Goal: Task Accomplishment & Management: Use online tool/utility

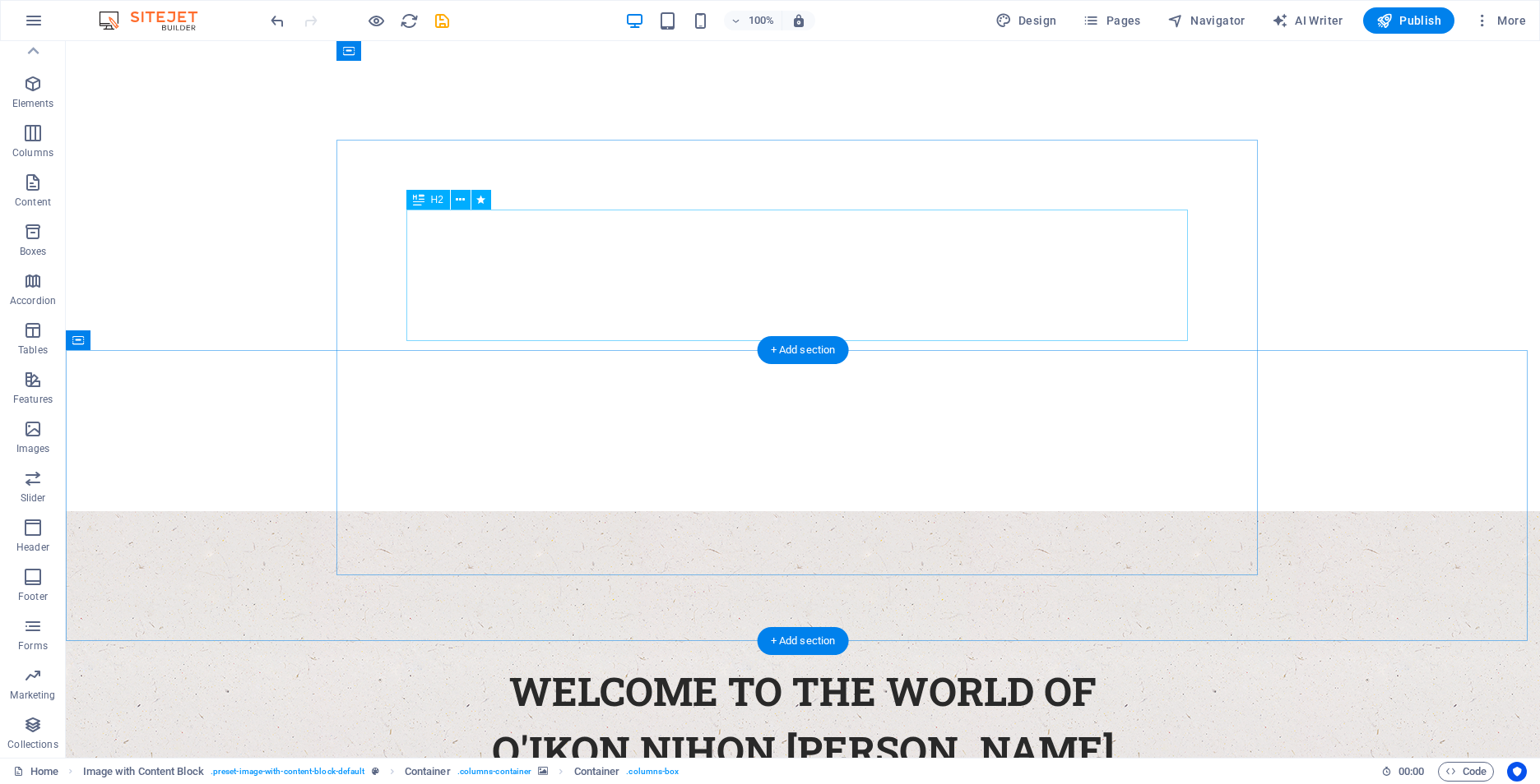
scroll to position [82, 0]
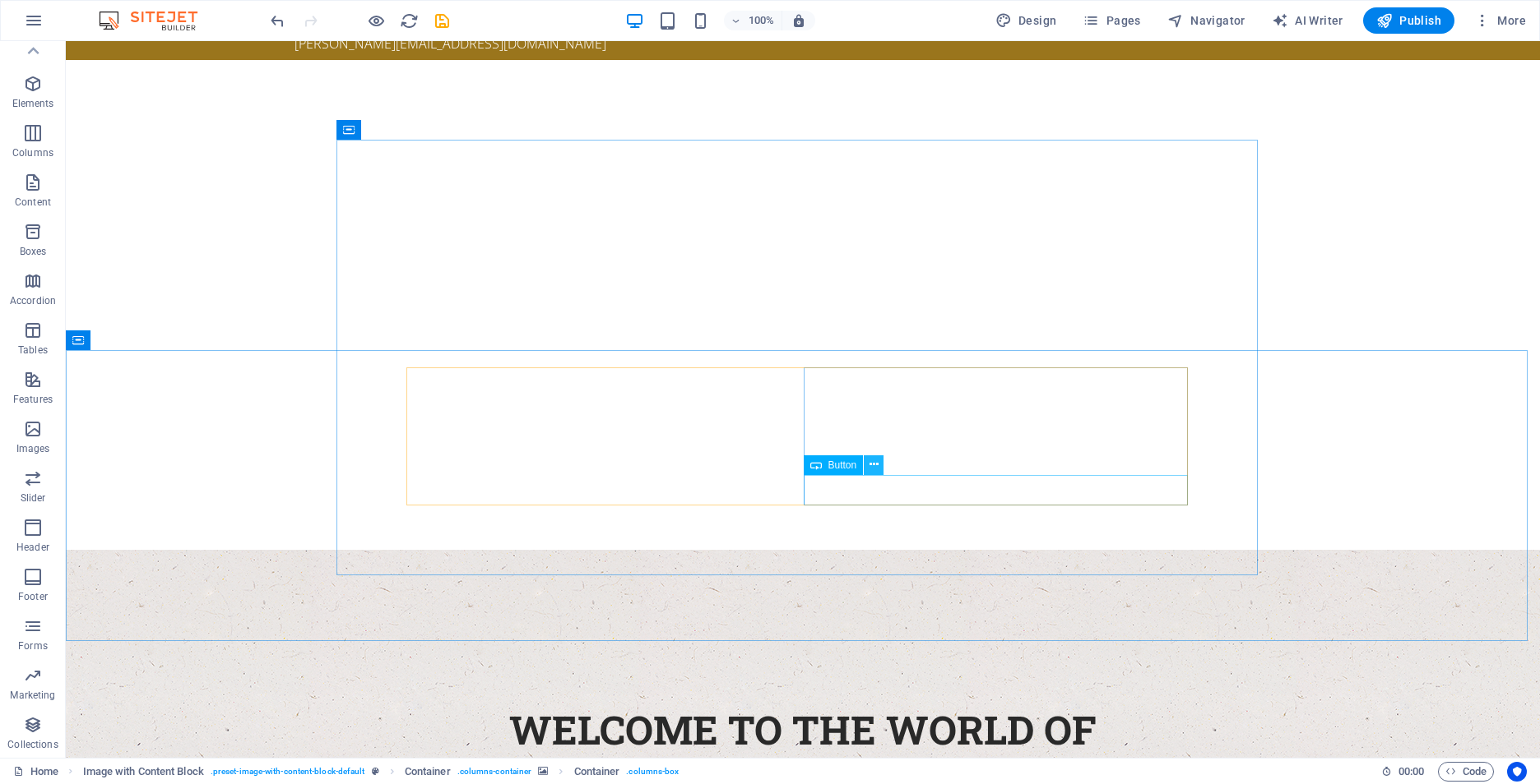
click at [878, 467] on icon at bounding box center [873, 464] width 9 height 17
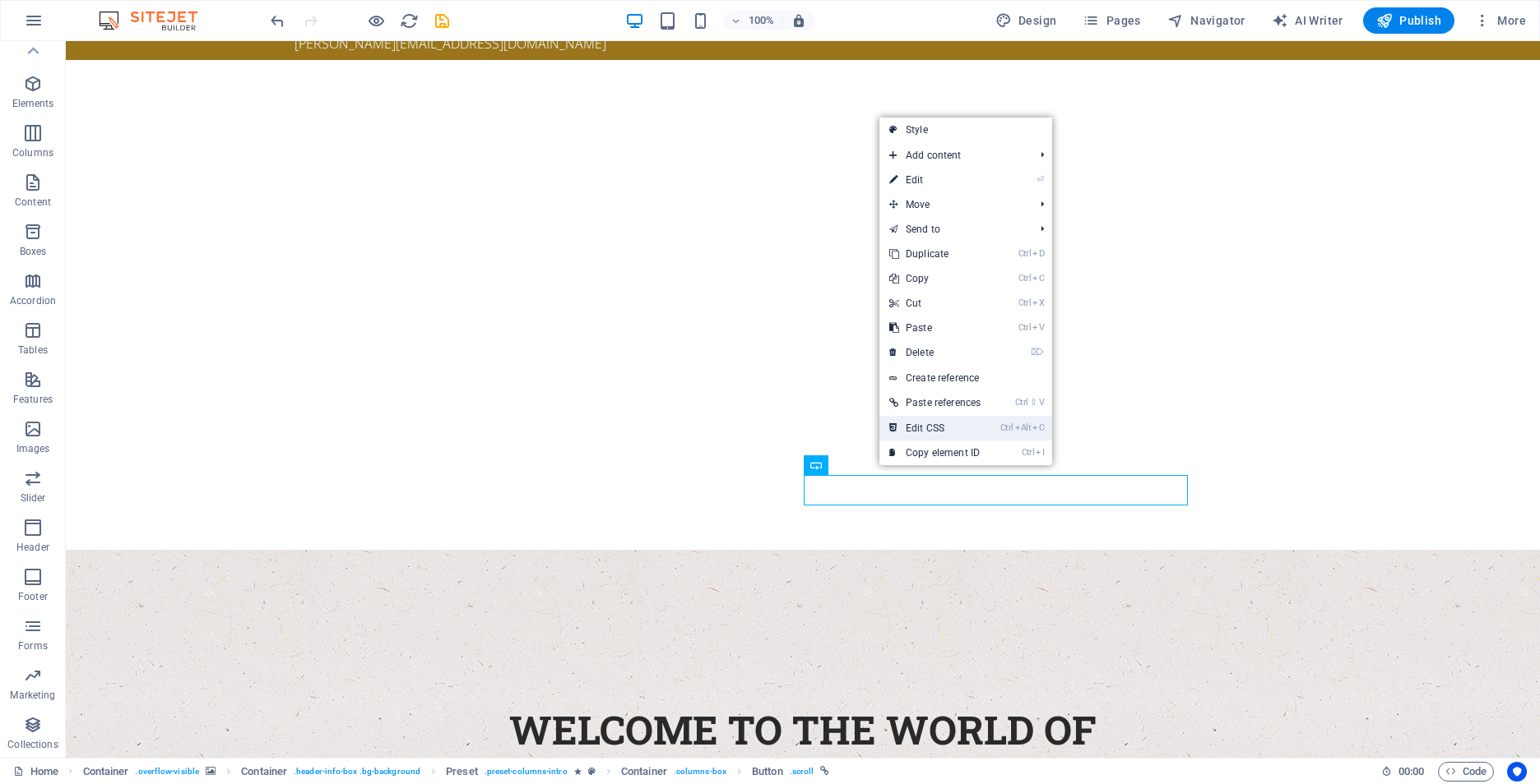
click at [936, 433] on link "Ctrl Alt C Edit CSS" at bounding box center [934, 428] width 111 height 25
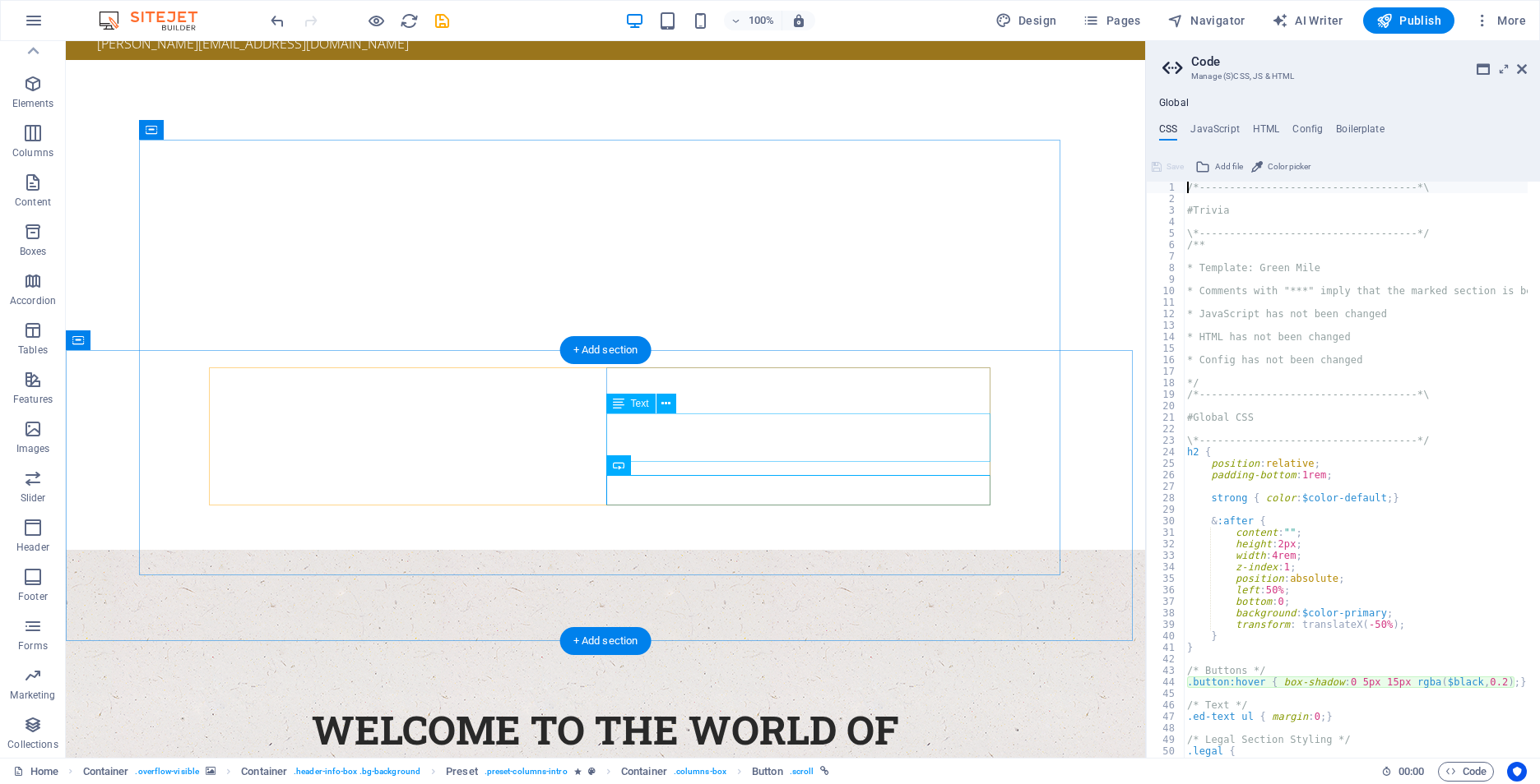
type textarea ".button:hover { box-shadow: 0 5px 15px rgba($black, 0.2); }"
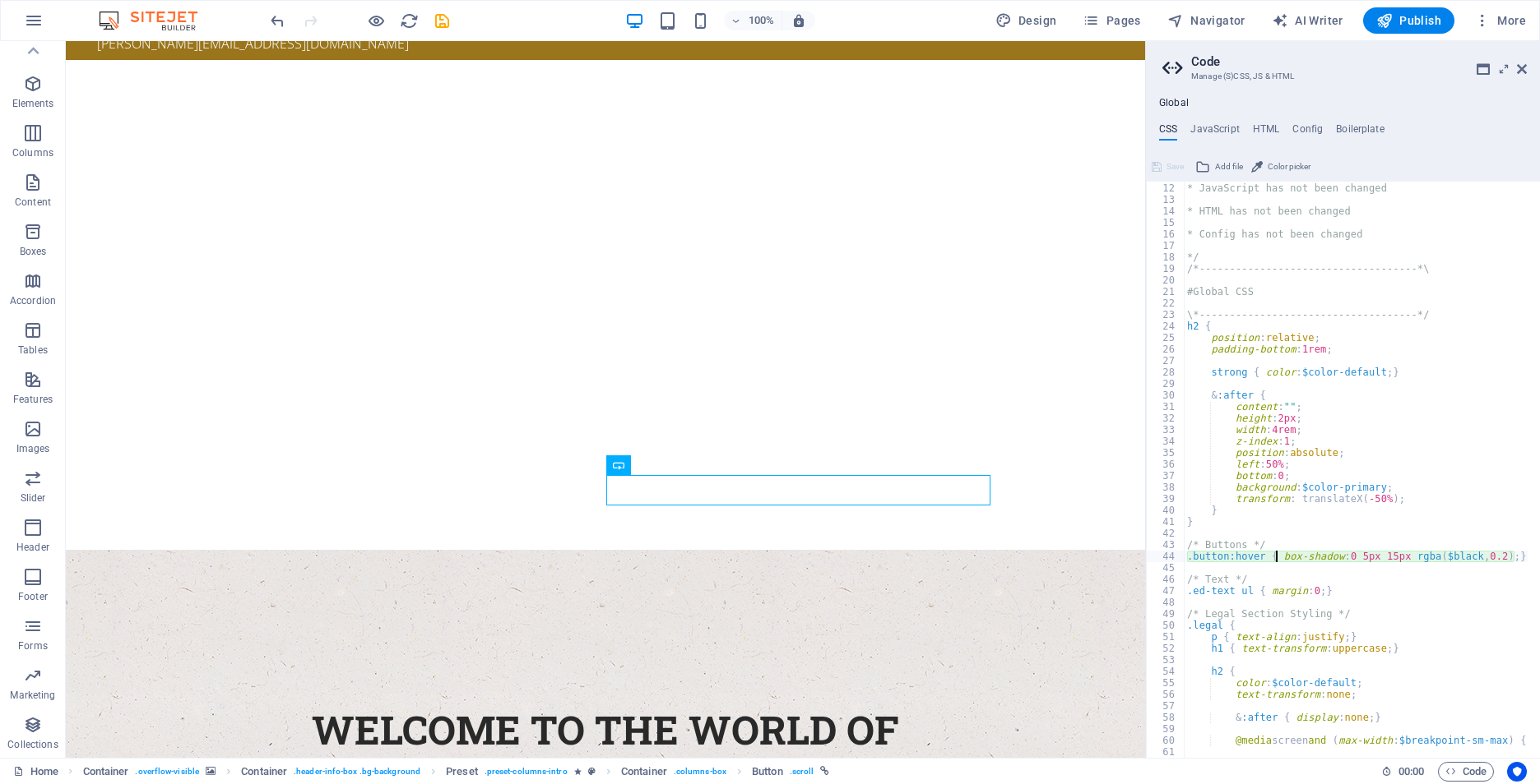
scroll to position [125, 0]
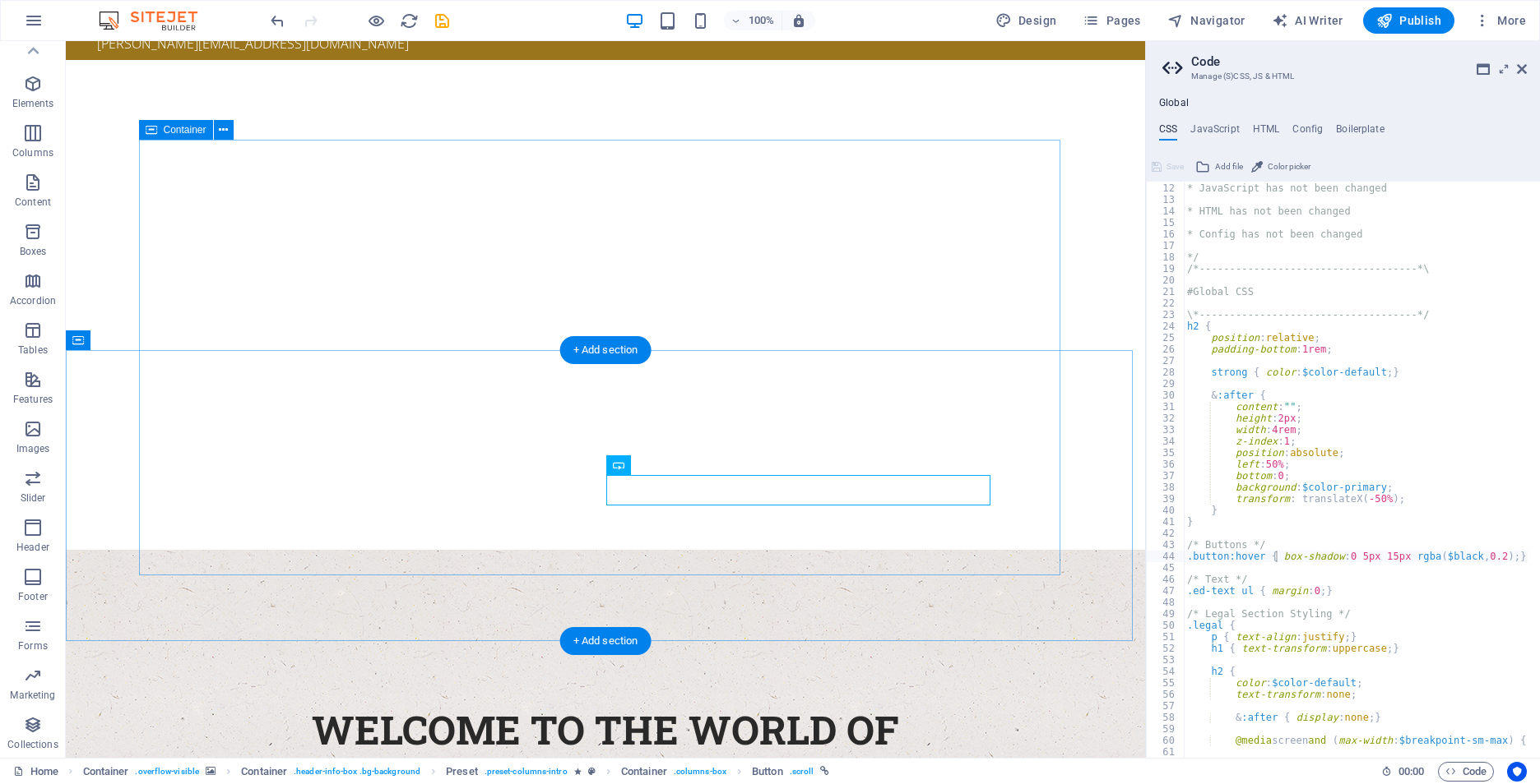
drag, startPoint x: 267, startPoint y: 533, endPoint x: 304, endPoint y: 520, distance: 39.2
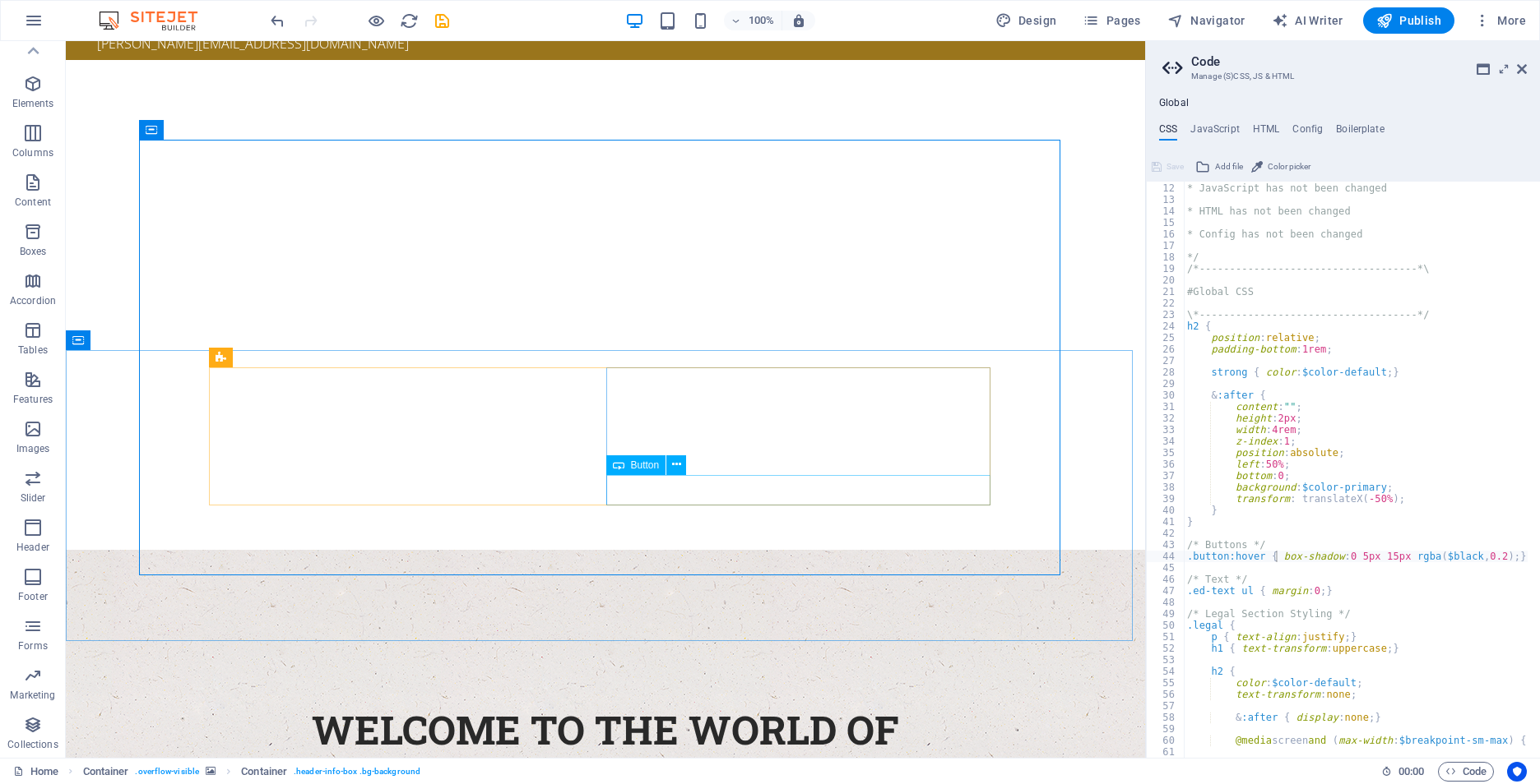
click at [618, 468] on icon at bounding box center [618, 465] width 12 height 20
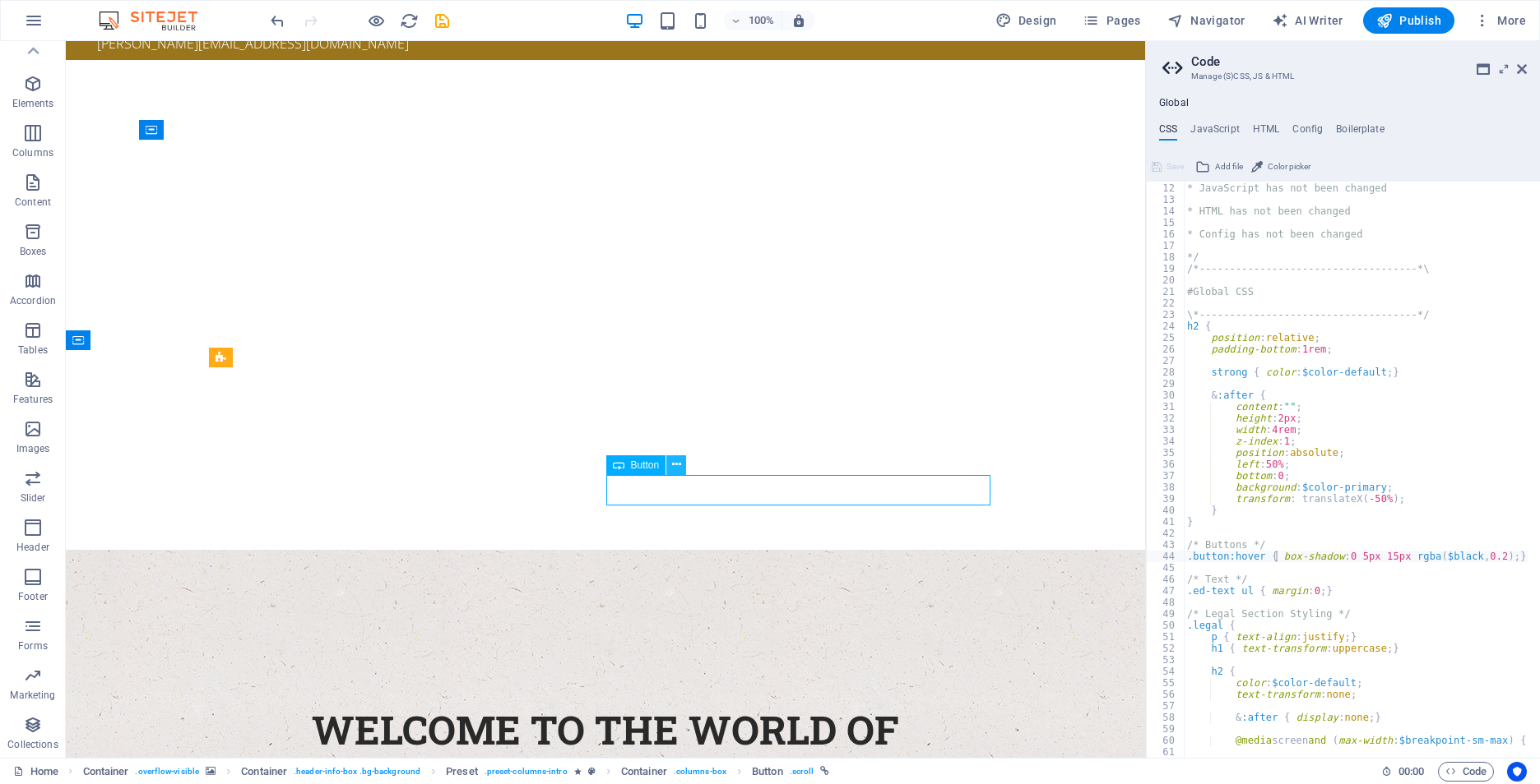
click at [677, 468] on icon at bounding box center [676, 464] width 9 height 17
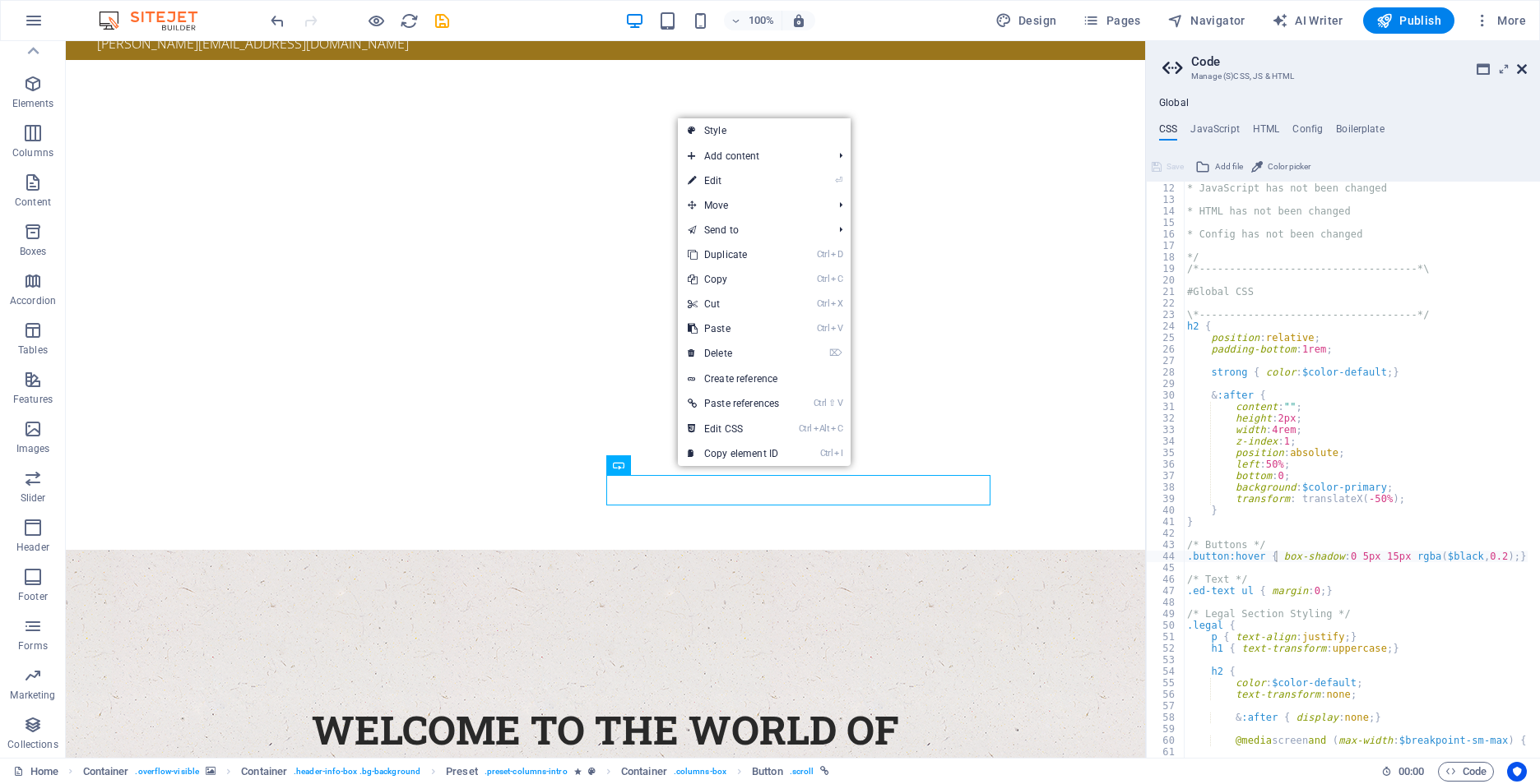
click at [1522, 66] on icon at bounding box center [1522, 68] width 10 height 13
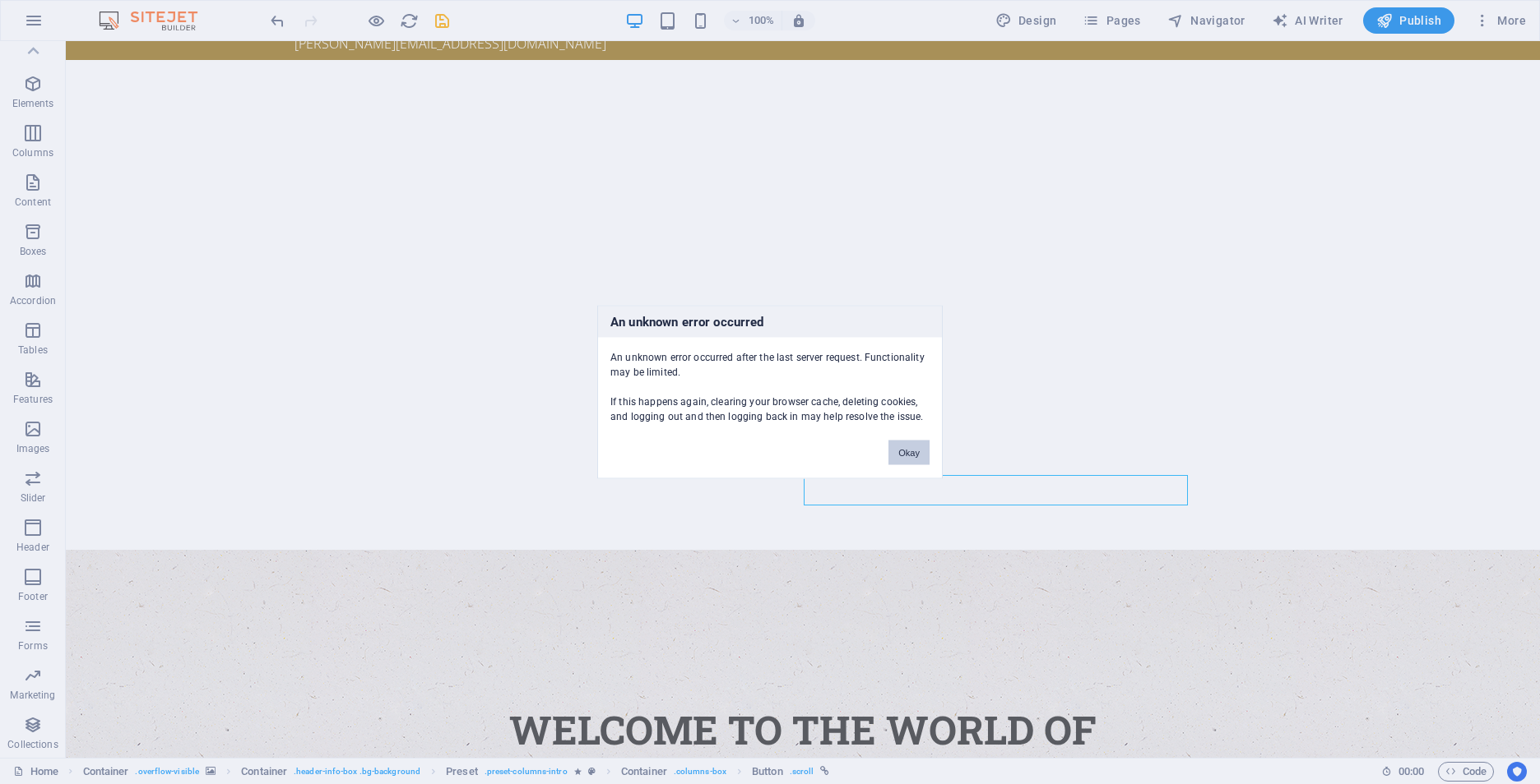
click at [913, 454] on button "Okay" at bounding box center [909, 452] width 41 height 25
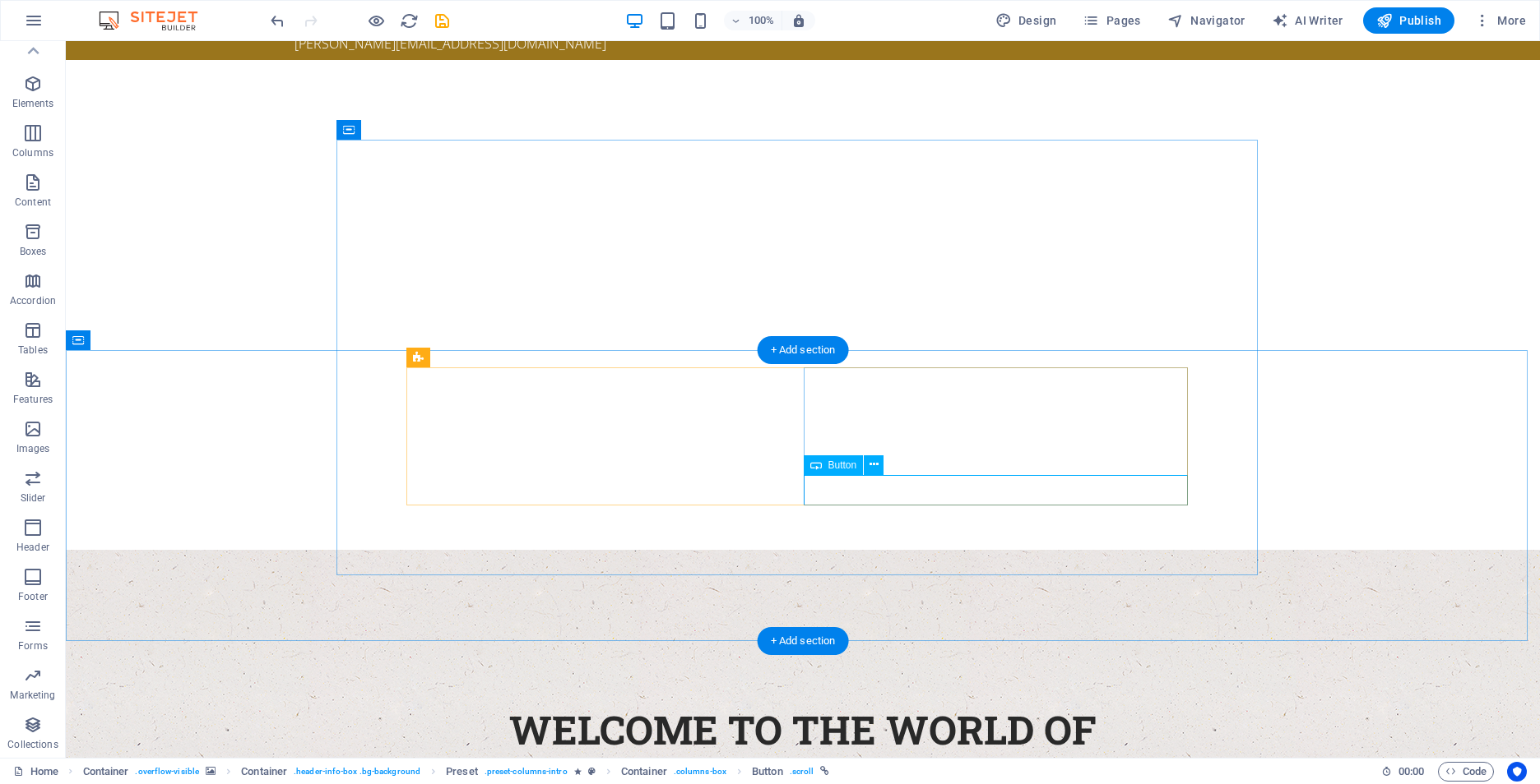
click at [872, 461] on icon at bounding box center [873, 464] width 9 height 17
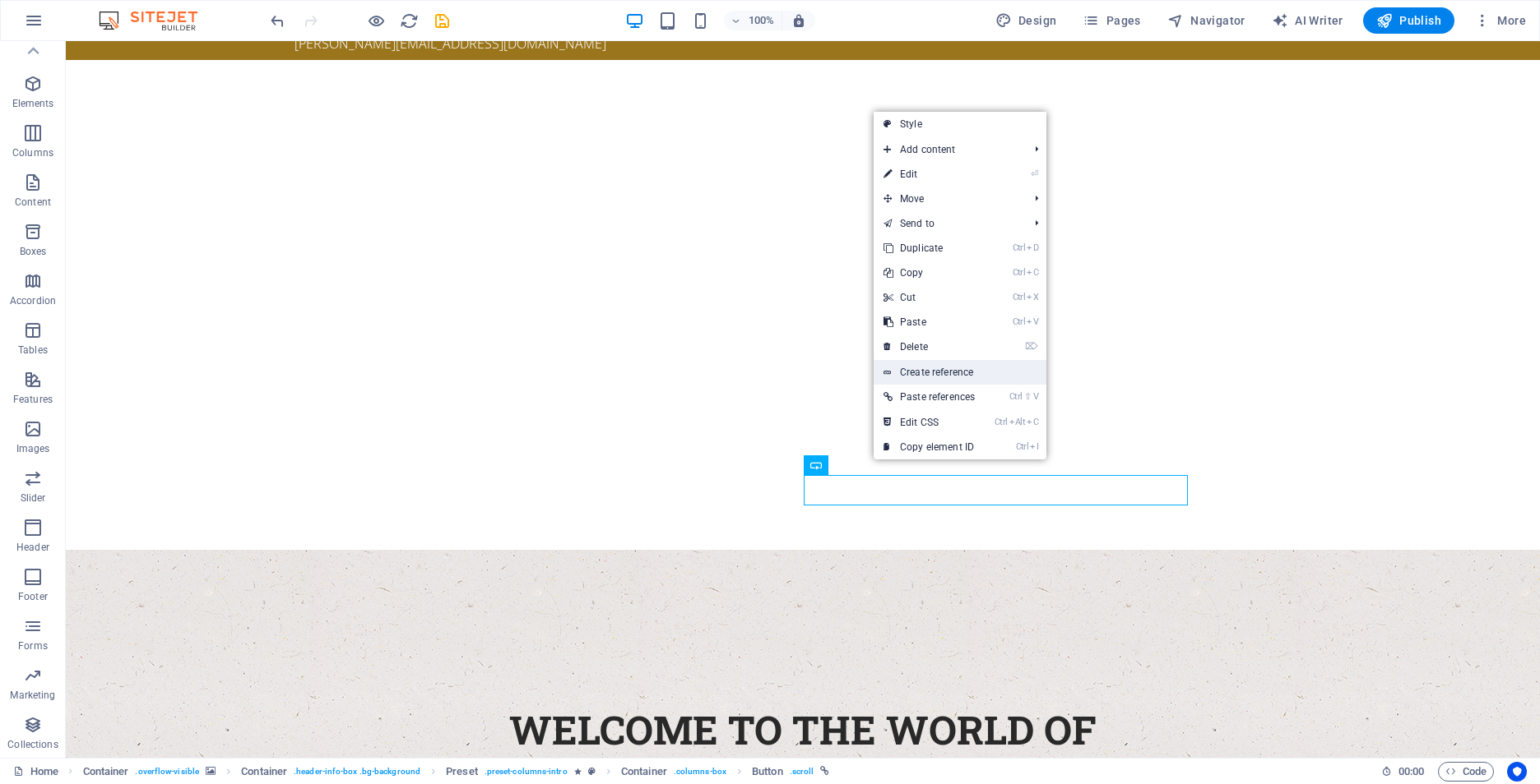
click at [934, 376] on link "Create reference" at bounding box center [959, 372] width 173 height 25
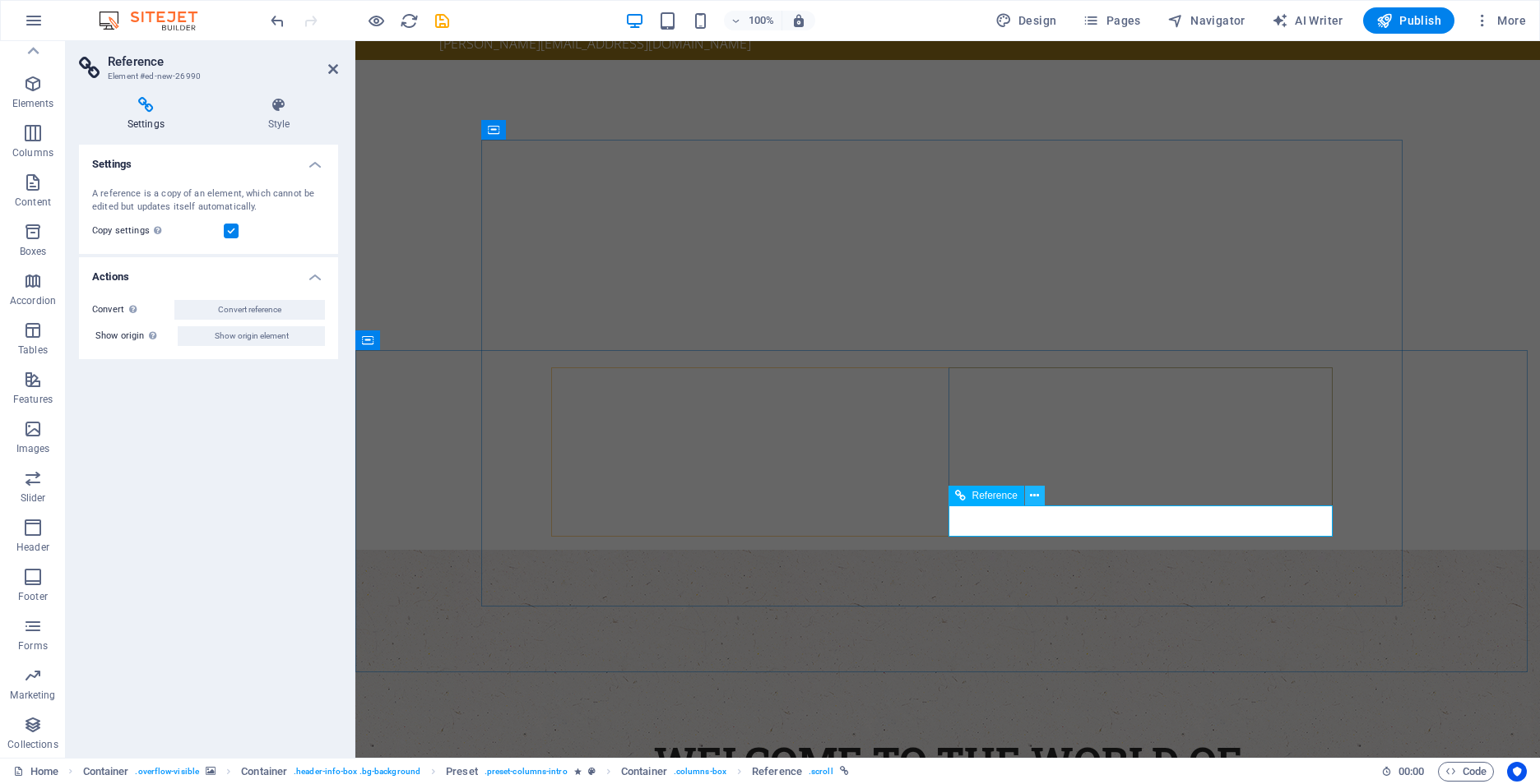
click at [1035, 497] on icon at bounding box center [1034, 496] width 9 height 17
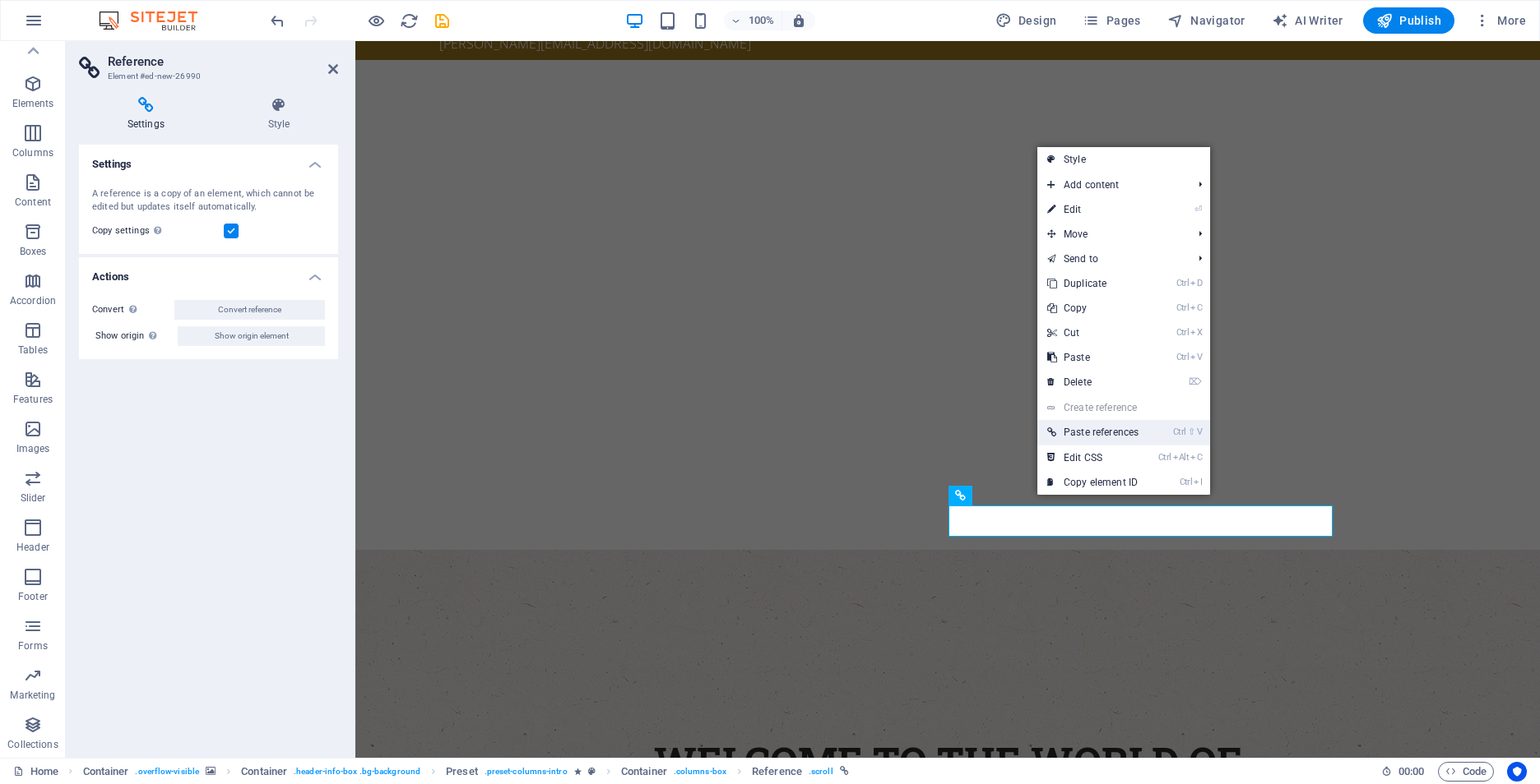
click at [1095, 431] on link "Ctrl ⇧ V Paste references" at bounding box center [1093, 432] width 111 height 25
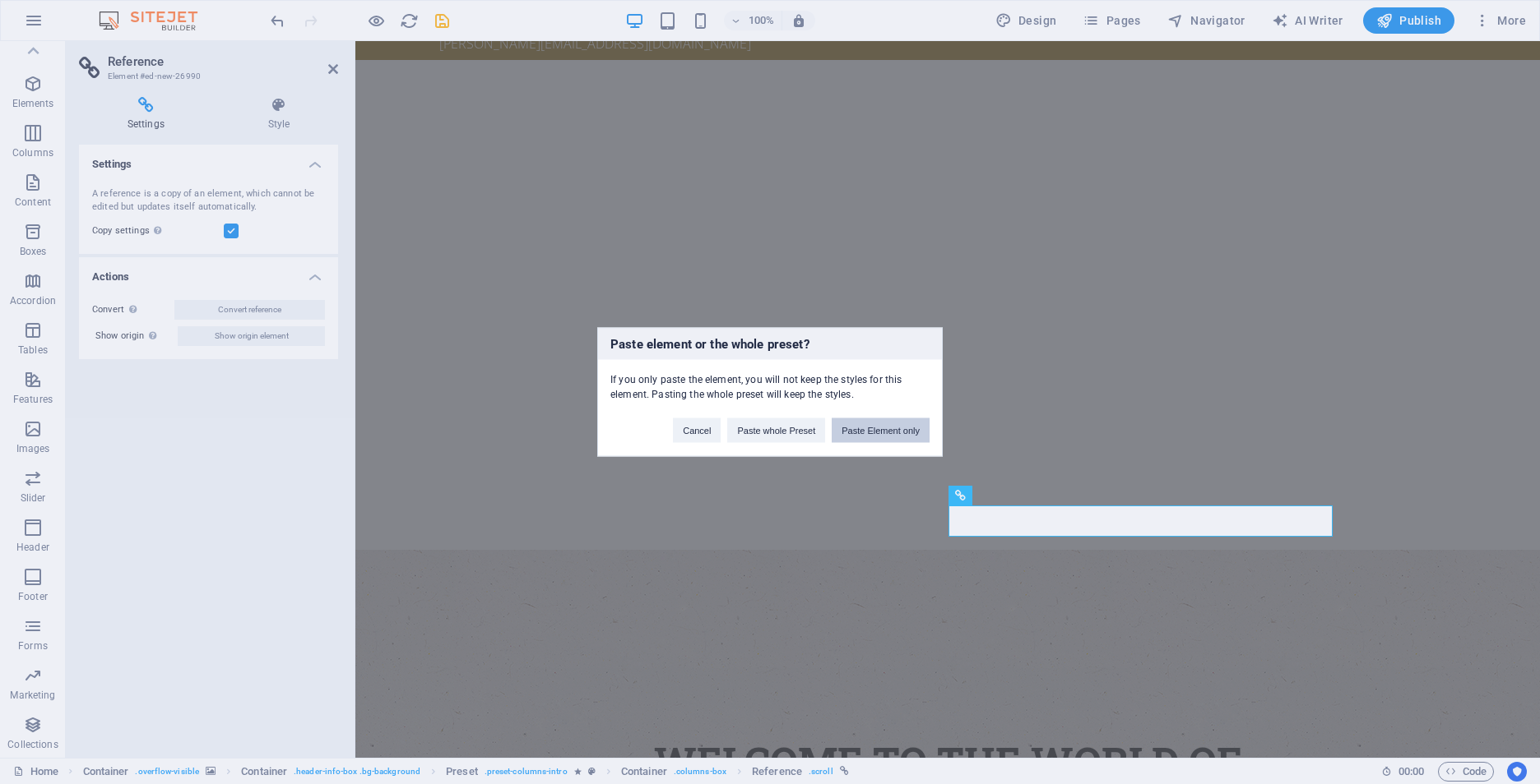
click at [867, 435] on button "Paste Element only" at bounding box center [880, 431] width 98 height 25
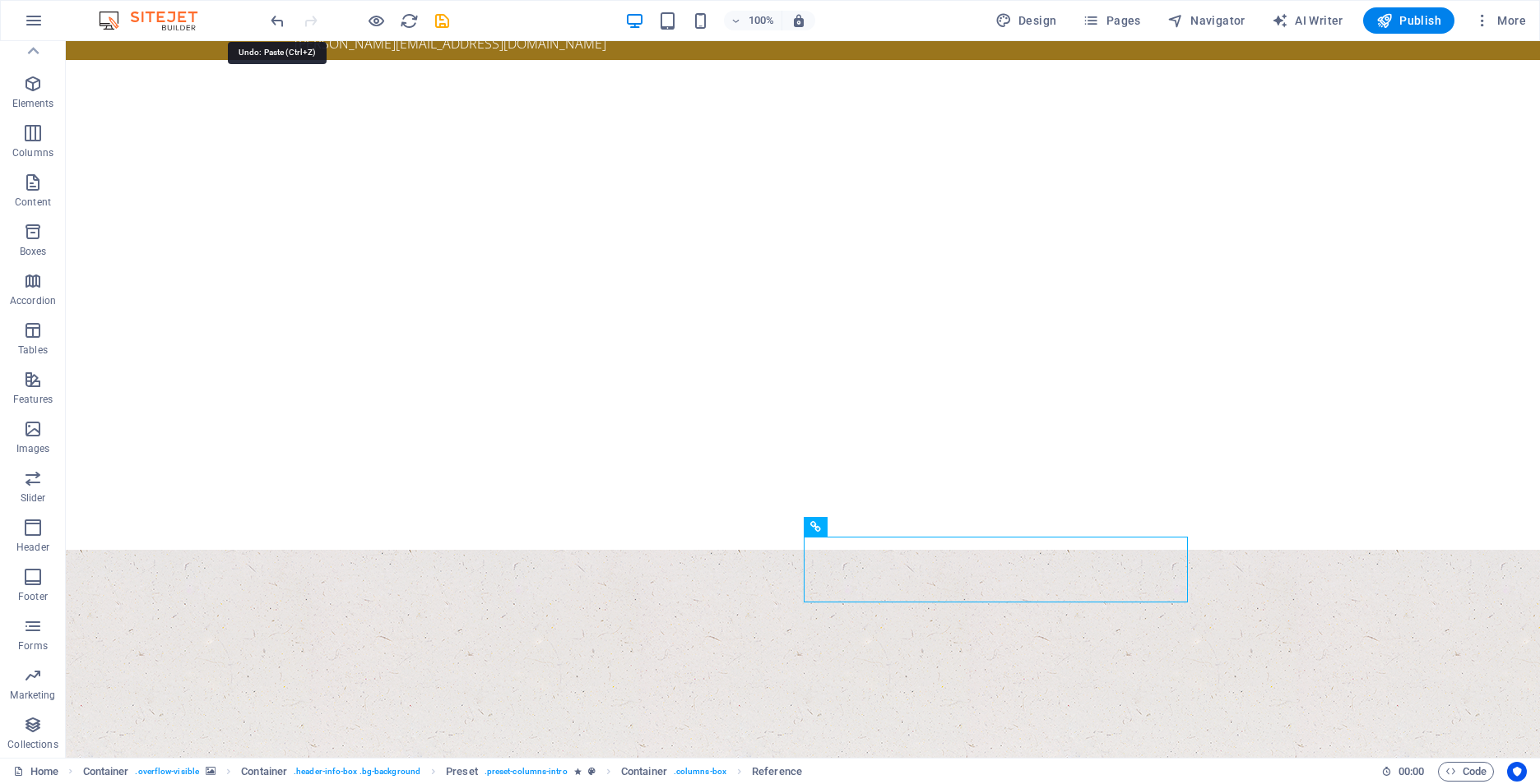
drag, startPoint x: 273, startPoint y: 22, endPoint x: 287, endPoint y: 25, distance: 14.3
click at [273, 22] on icon "undo" at bounding box center [277, 21] width 19 height 19
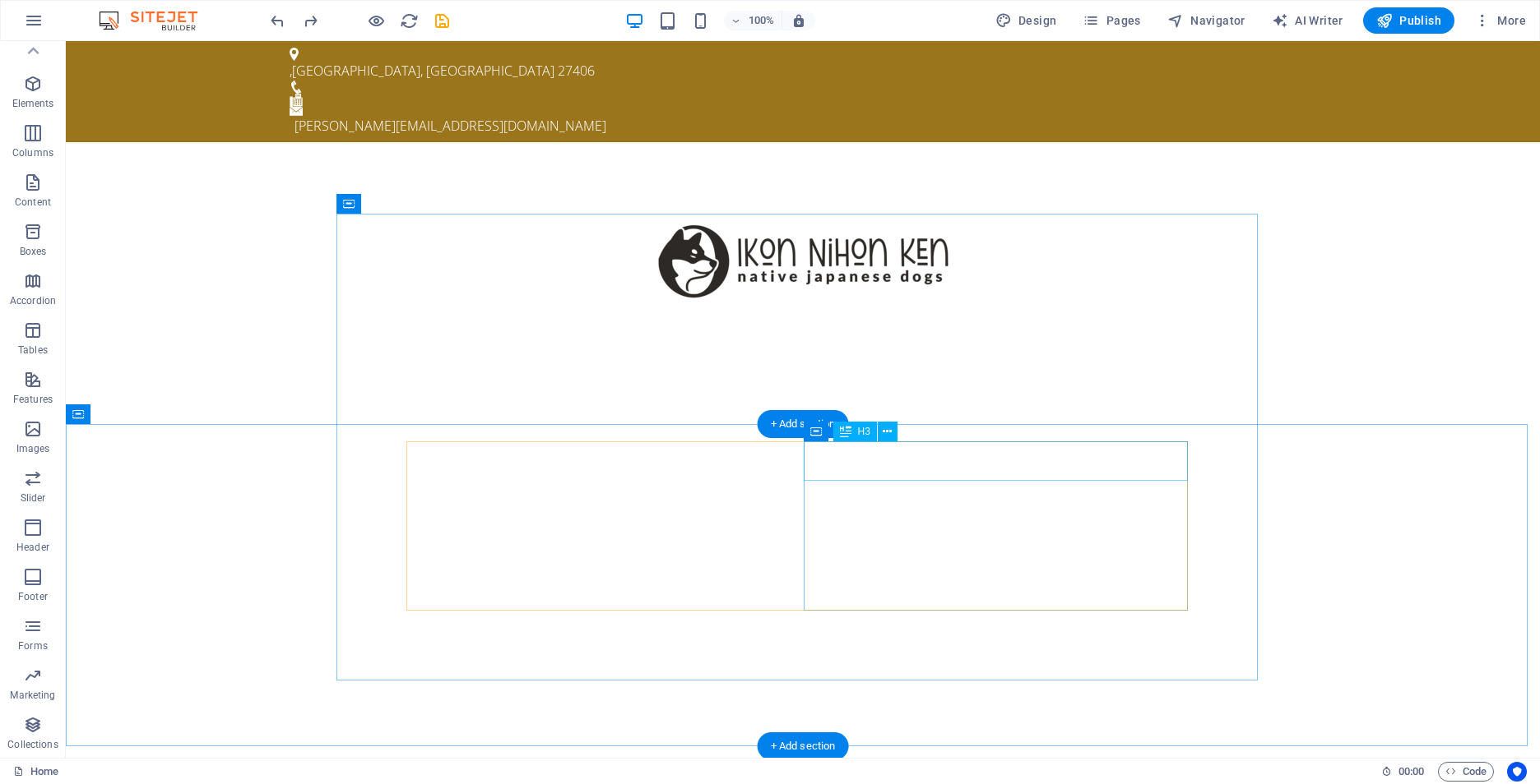
scroll to position [247, 0]
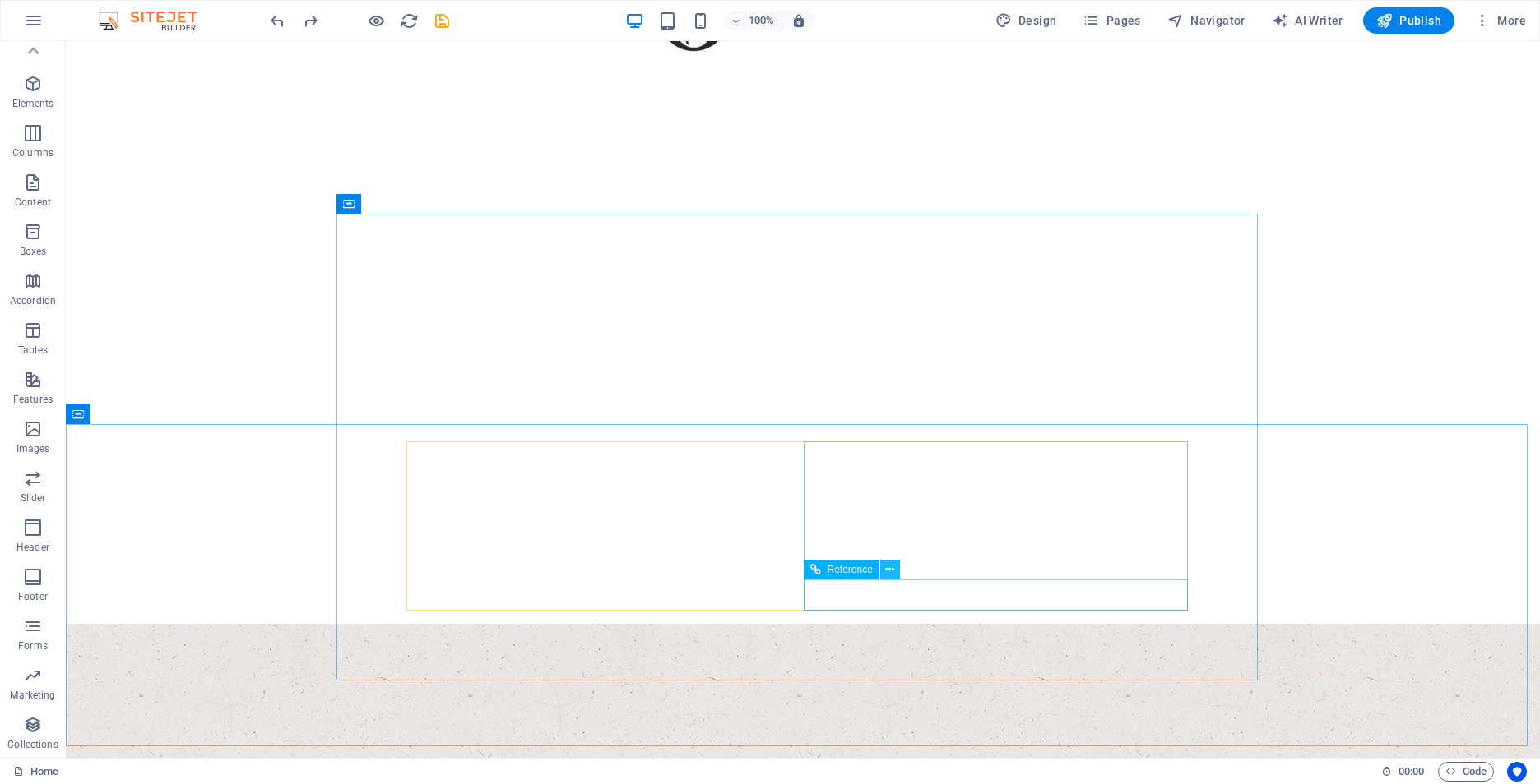
click at [895, 574] on button at bounding box center [890, 570] width 20 height 20
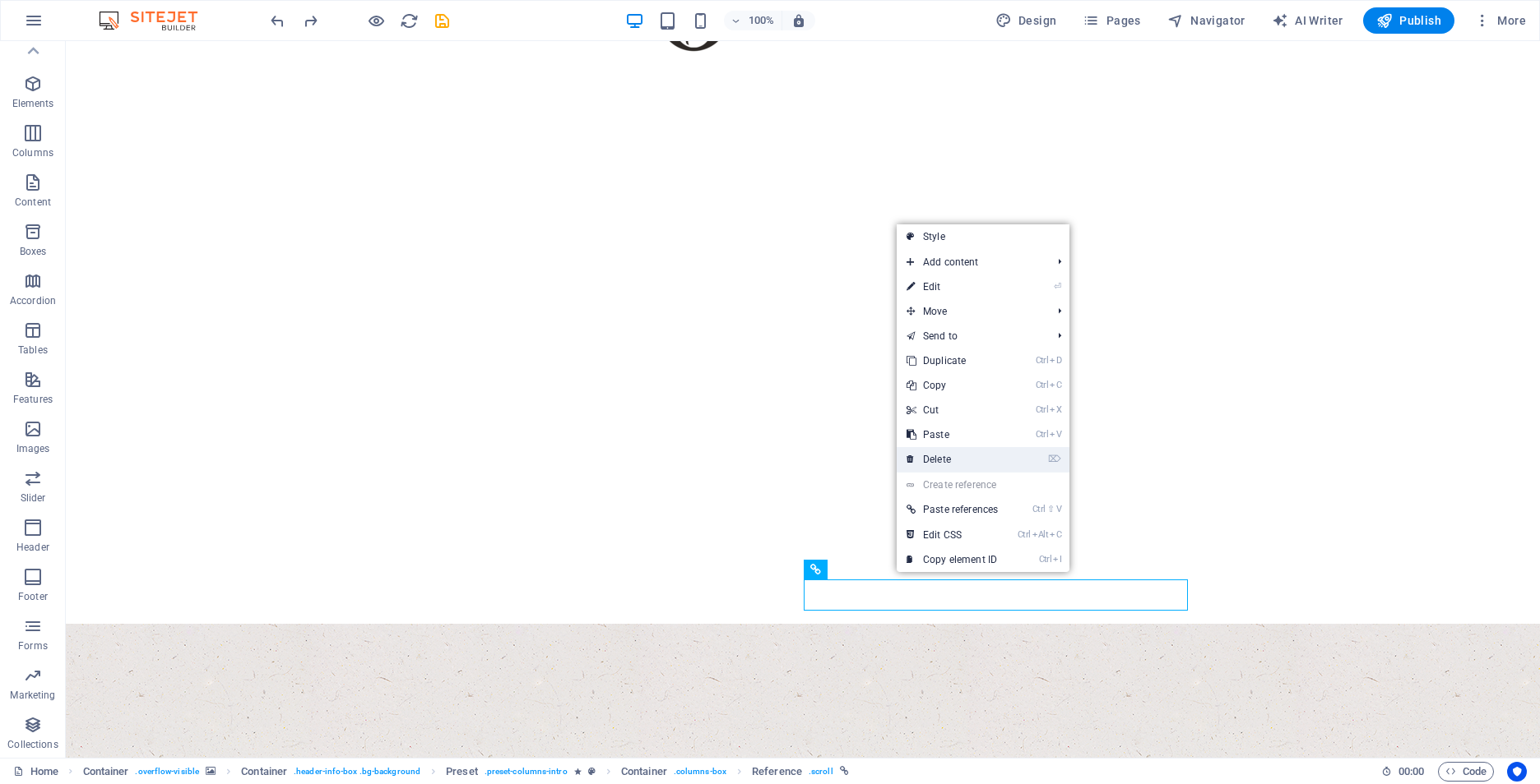
click at [950, 450] on link "⌦ Delete" at bounding box center [952, 459] width 111 height 25
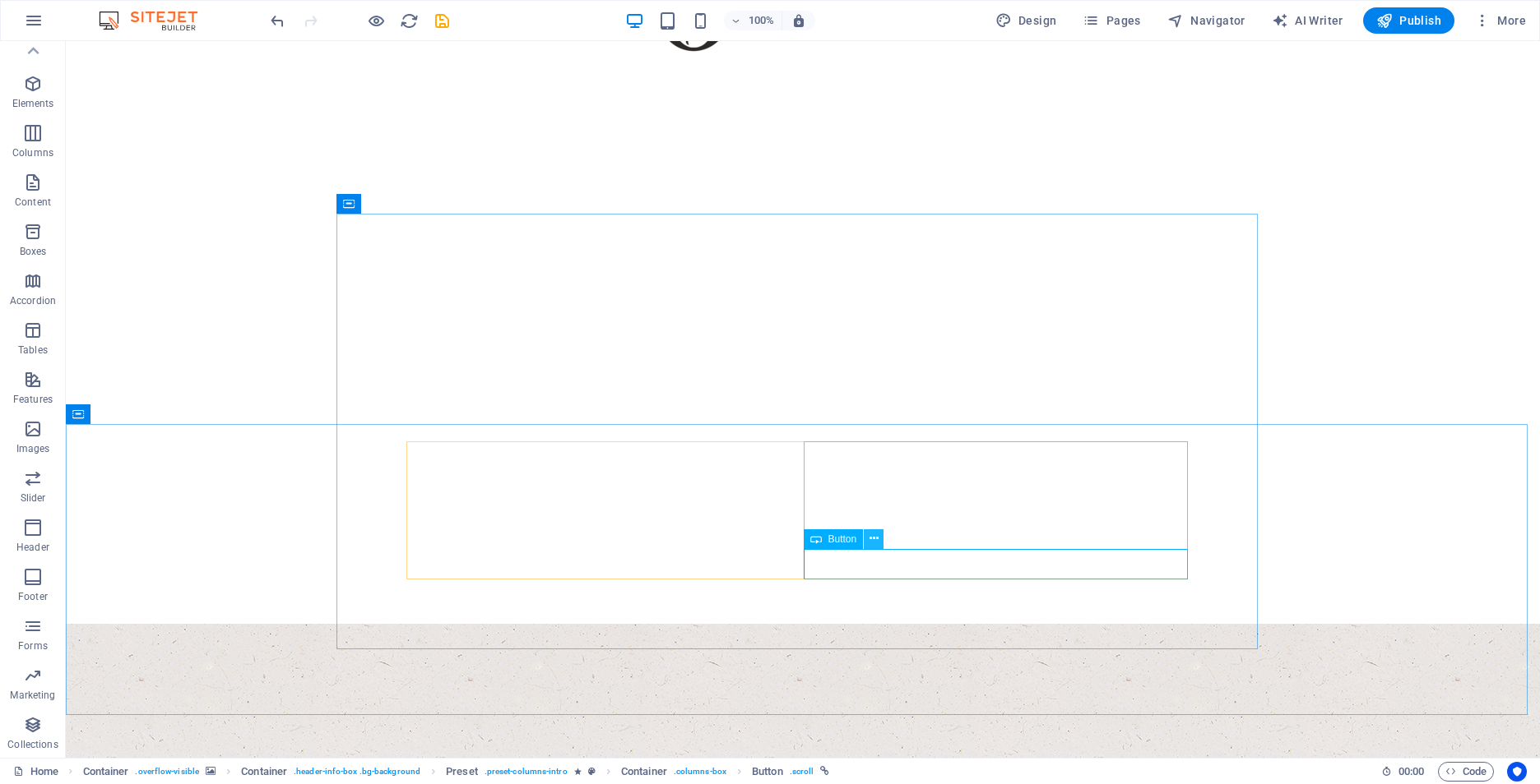
click at [873, 543] on icon at bounding box center [873, 538] width 9 height 17
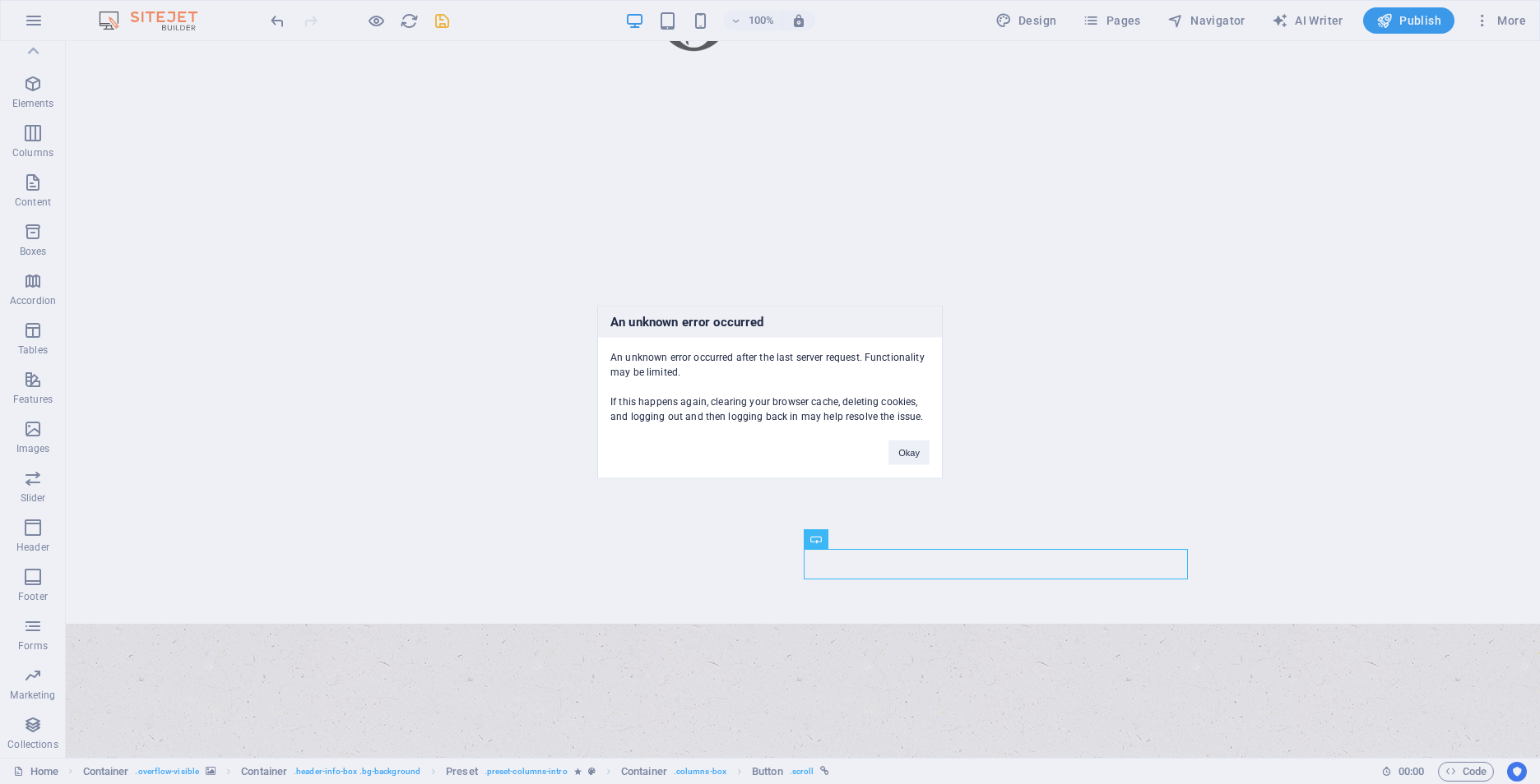
click at [981, 561] on div "An unknown error occurred An unknown error occurred after the last server reque…" at bounding box center [770, 392] width 1540 height 784
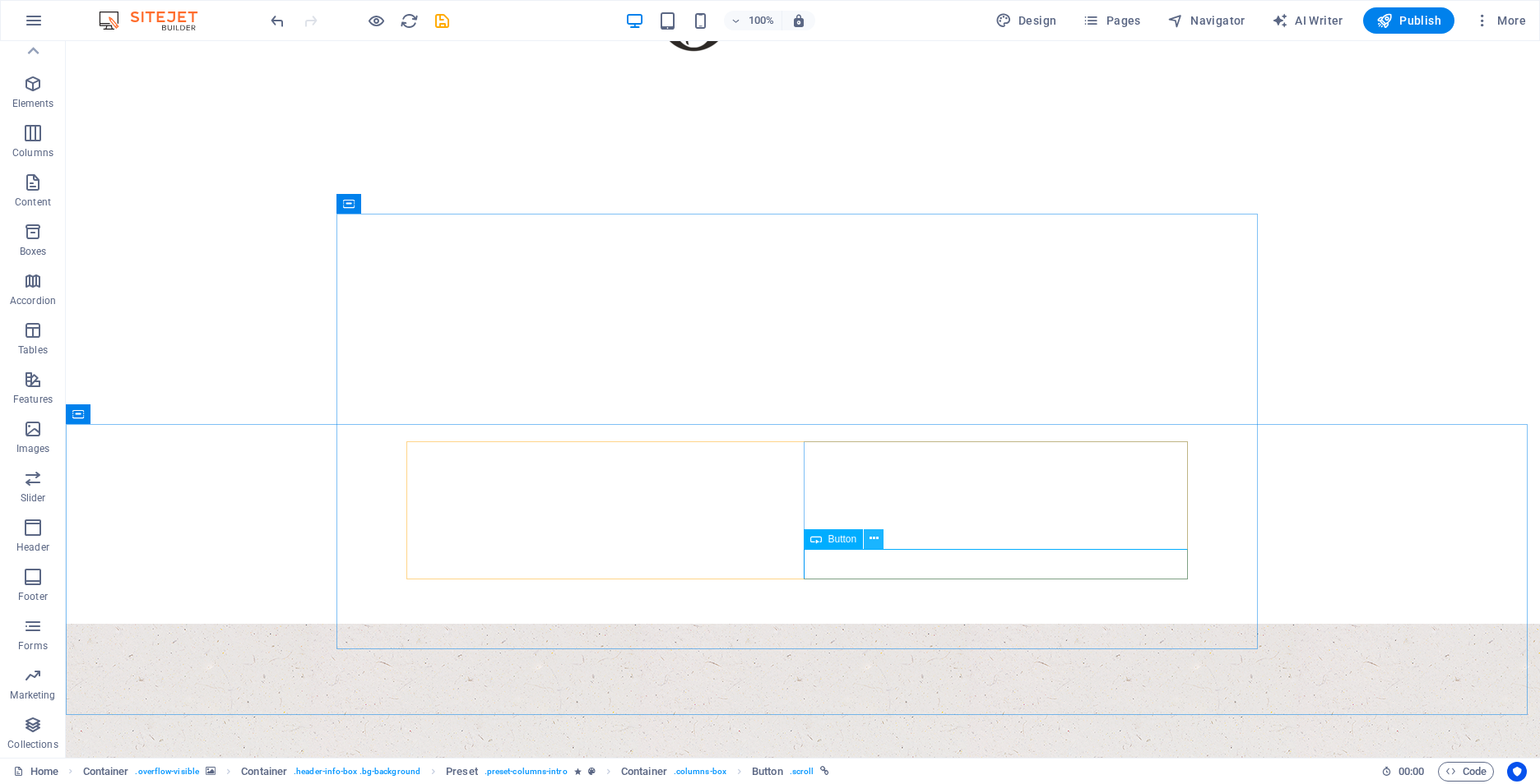
click at [873, 536] on icon at bounding box center [873, 538] width 9 height 17
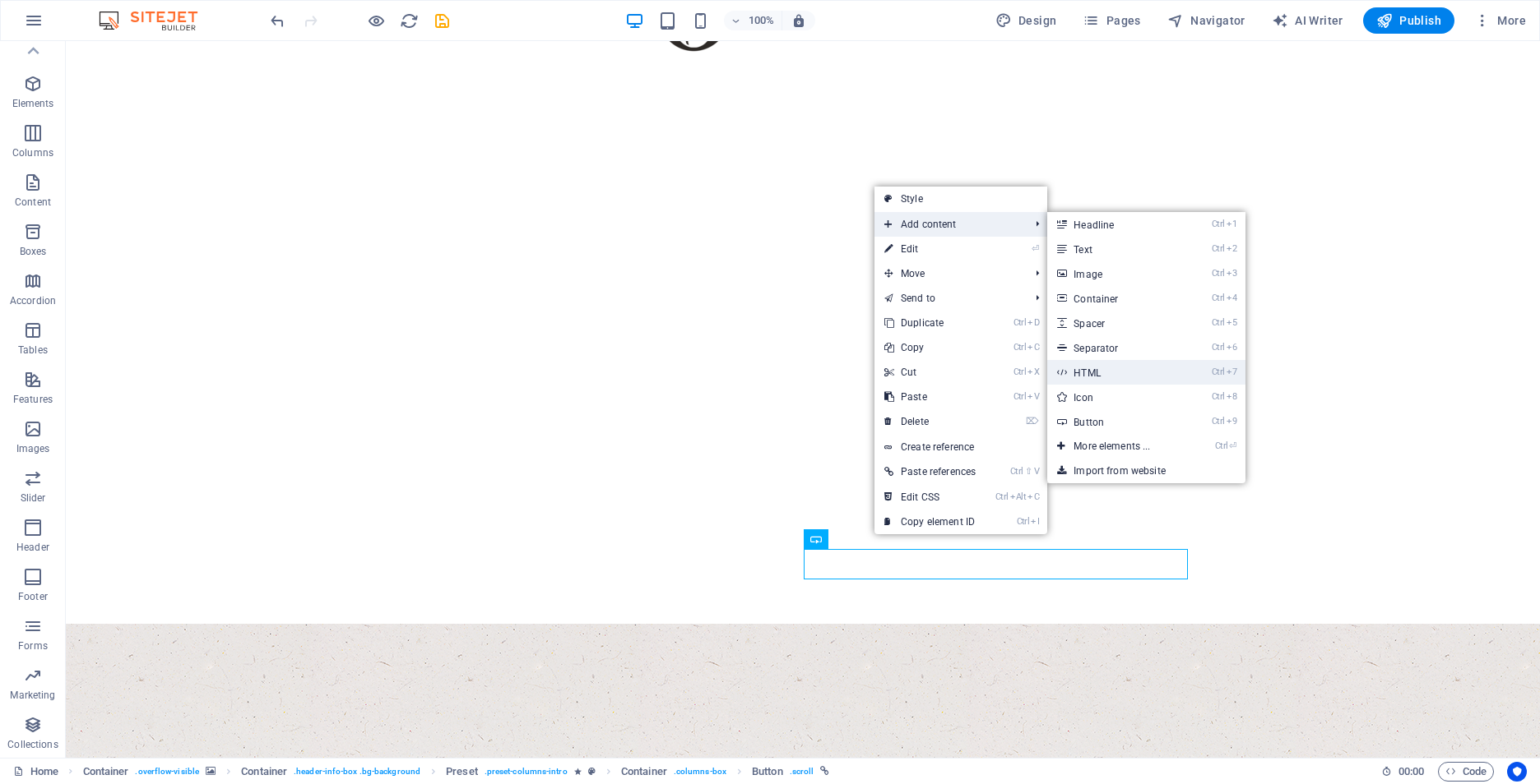
click at [1088, 376] on link "Ctrl 7 HTML" at bounding box center [1114, 372] width 135 height 25
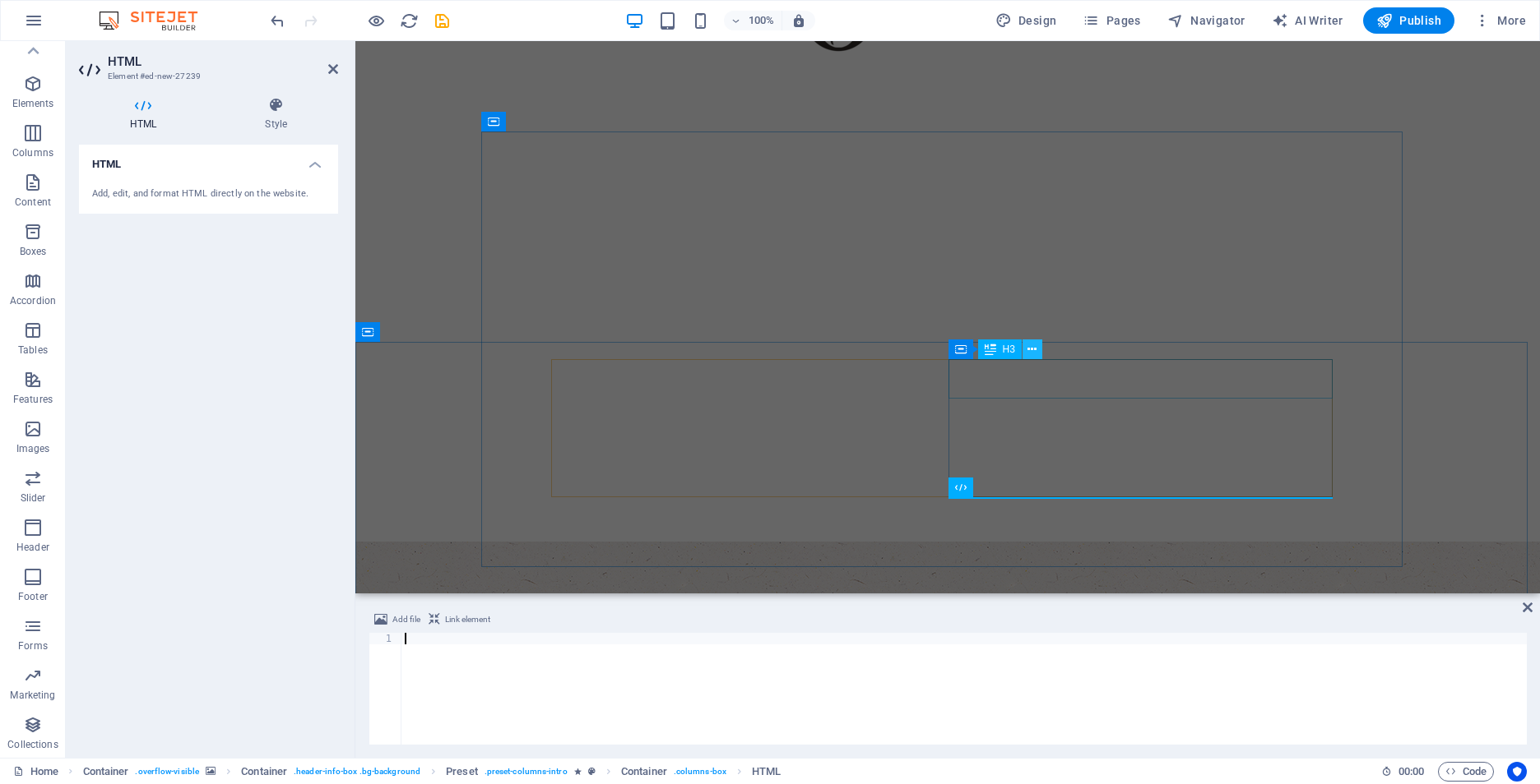
click at [1029, 353] on icon at bounding box center [1031, 350] width 9 height 17
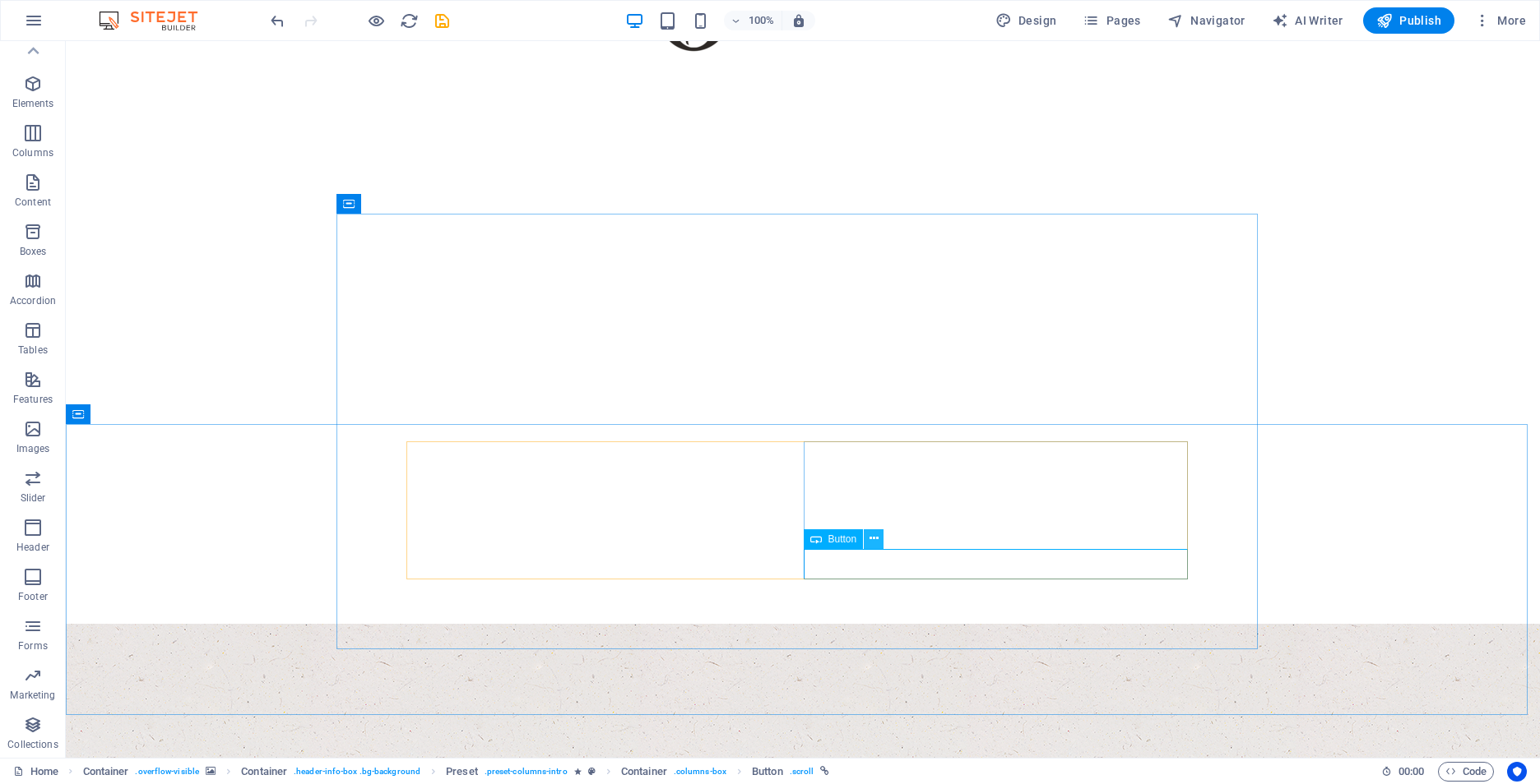
click at [877, 538] on icon at bounding box center [873, 538] width 9 height 17
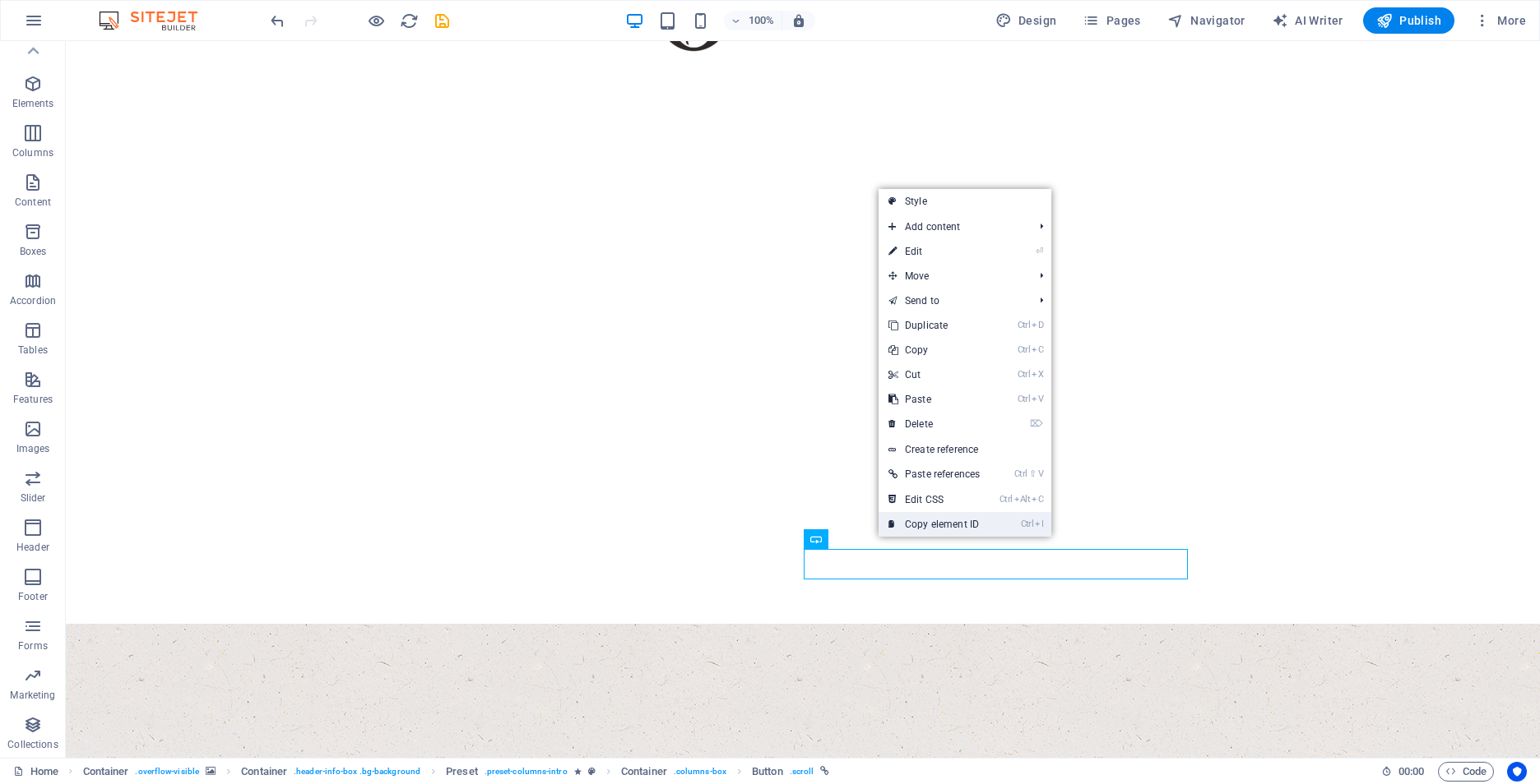
click at [954, 529] on link "Ctrl I Copy element ID" at bounding box center [933, 524] width 111 height 25
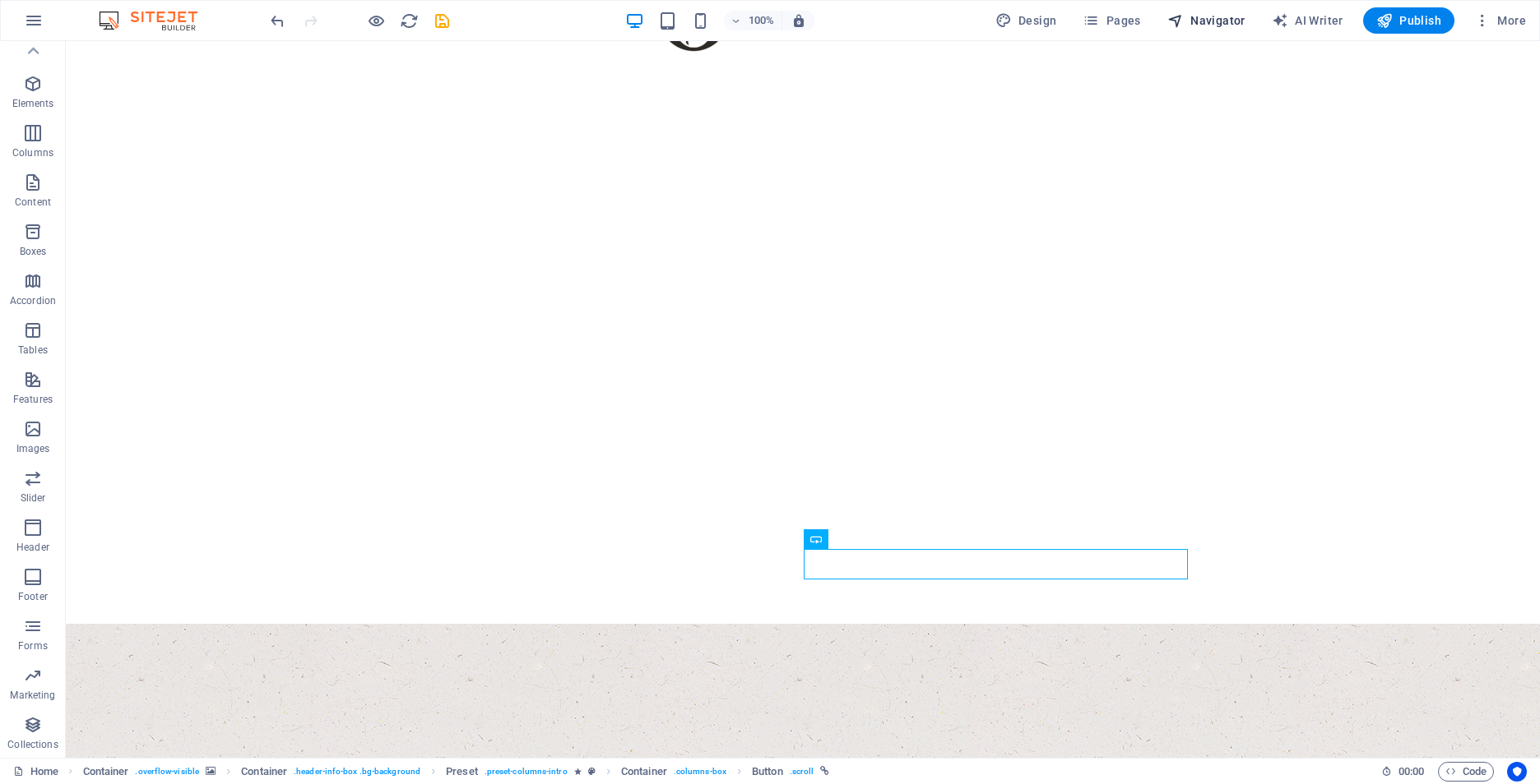
click at [1212, 22] on span "Navigator" at bounding box center [1206, 20] width 78 height 17
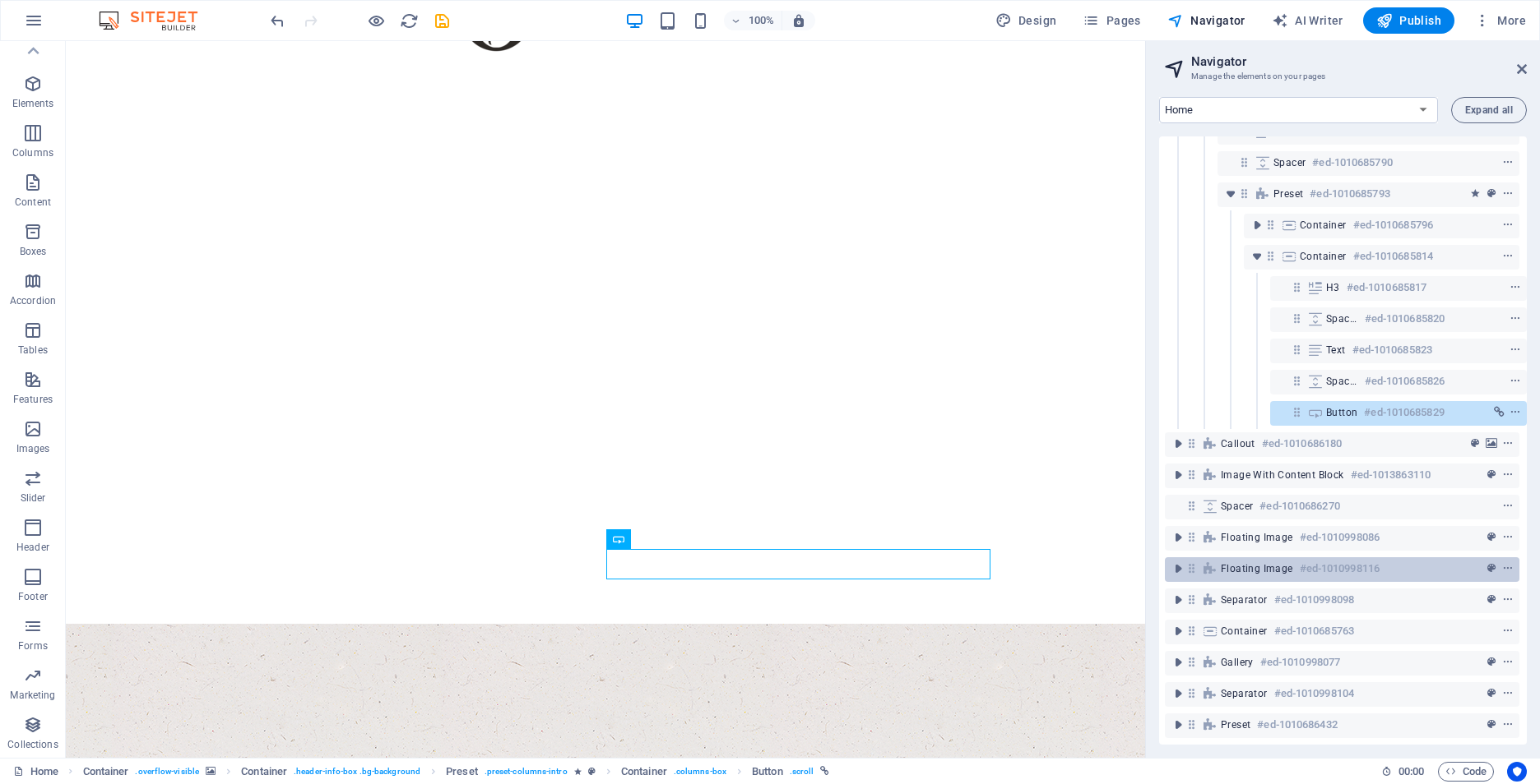
scroll to position [192, 4]
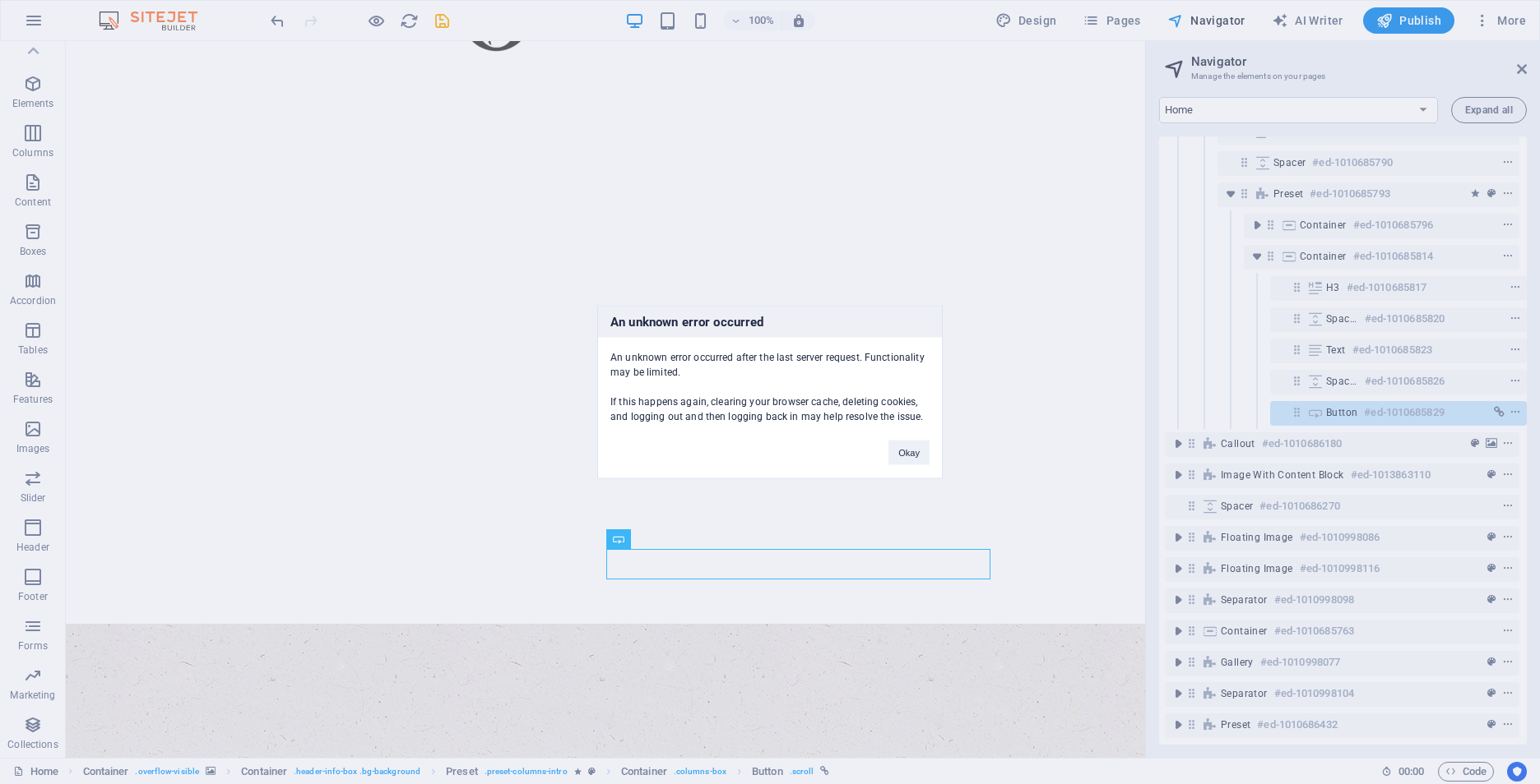
click at [1513, 397] on div "An unknown error occurred An unknown error occurred after the last server reque…" at bounding box center [770, 392] width 1540 height 784
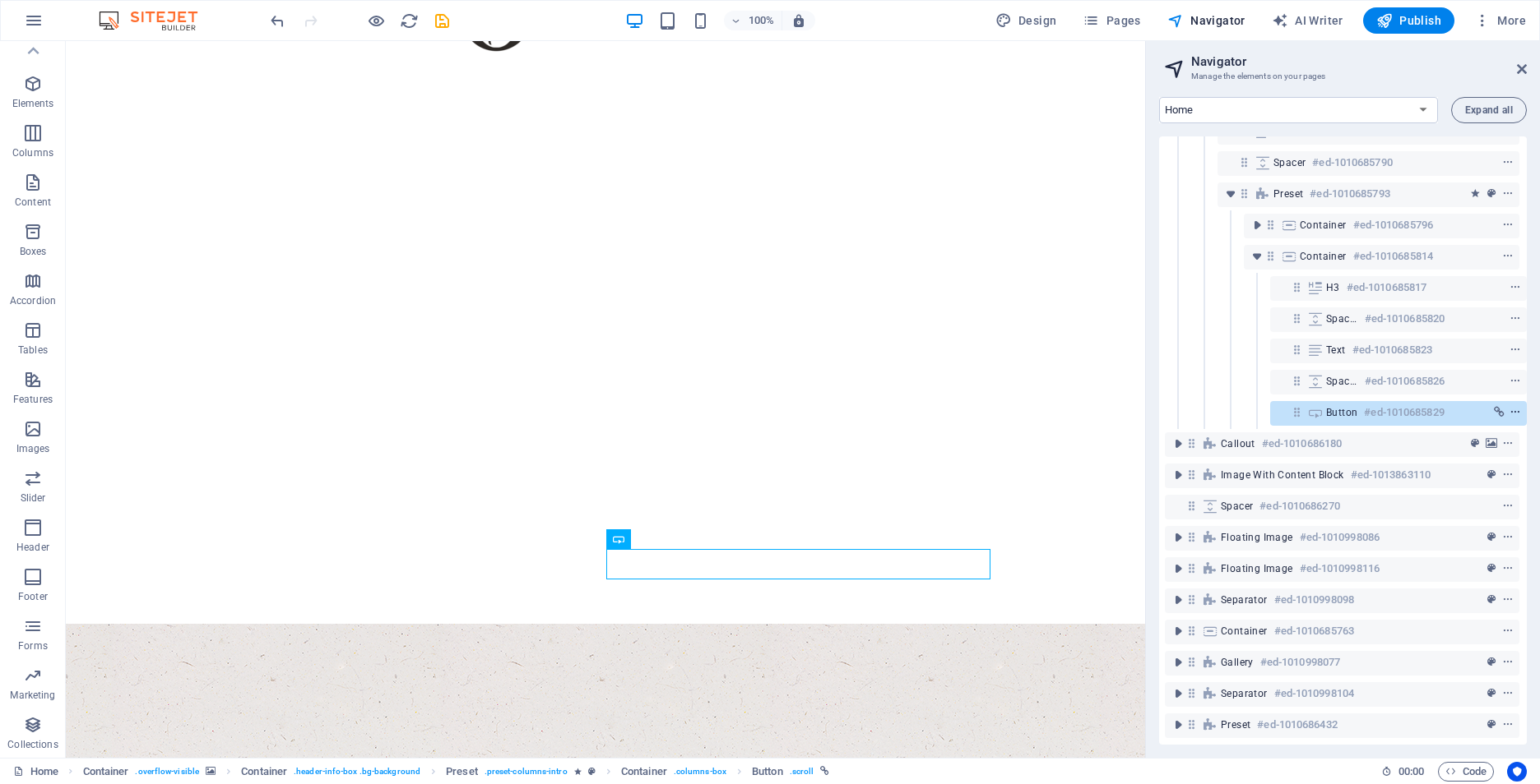
click at [1512, 407] on icon "context-menu" at bounding box center [1515, 413] width 12 height 12
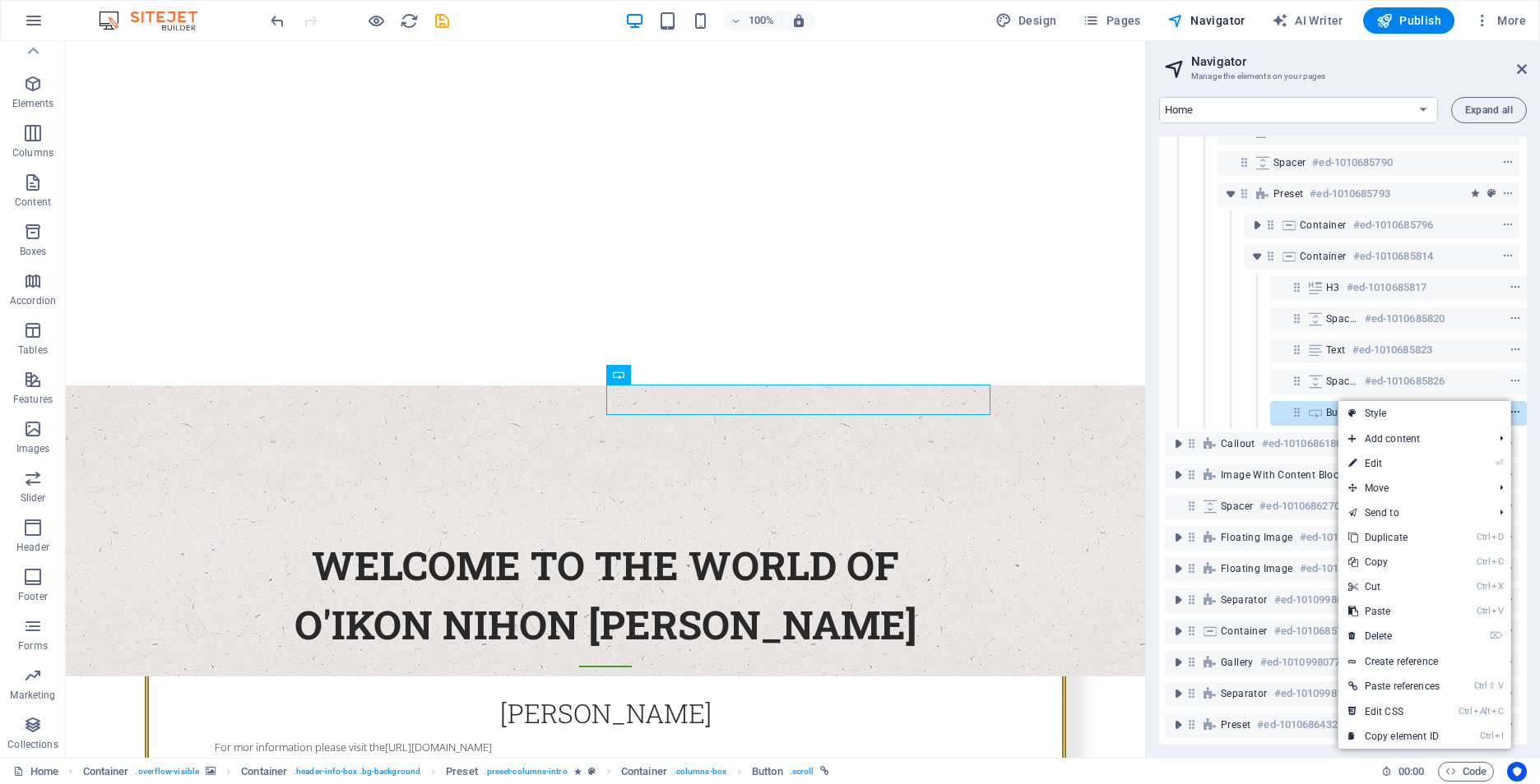
scroll to position [411, 0]
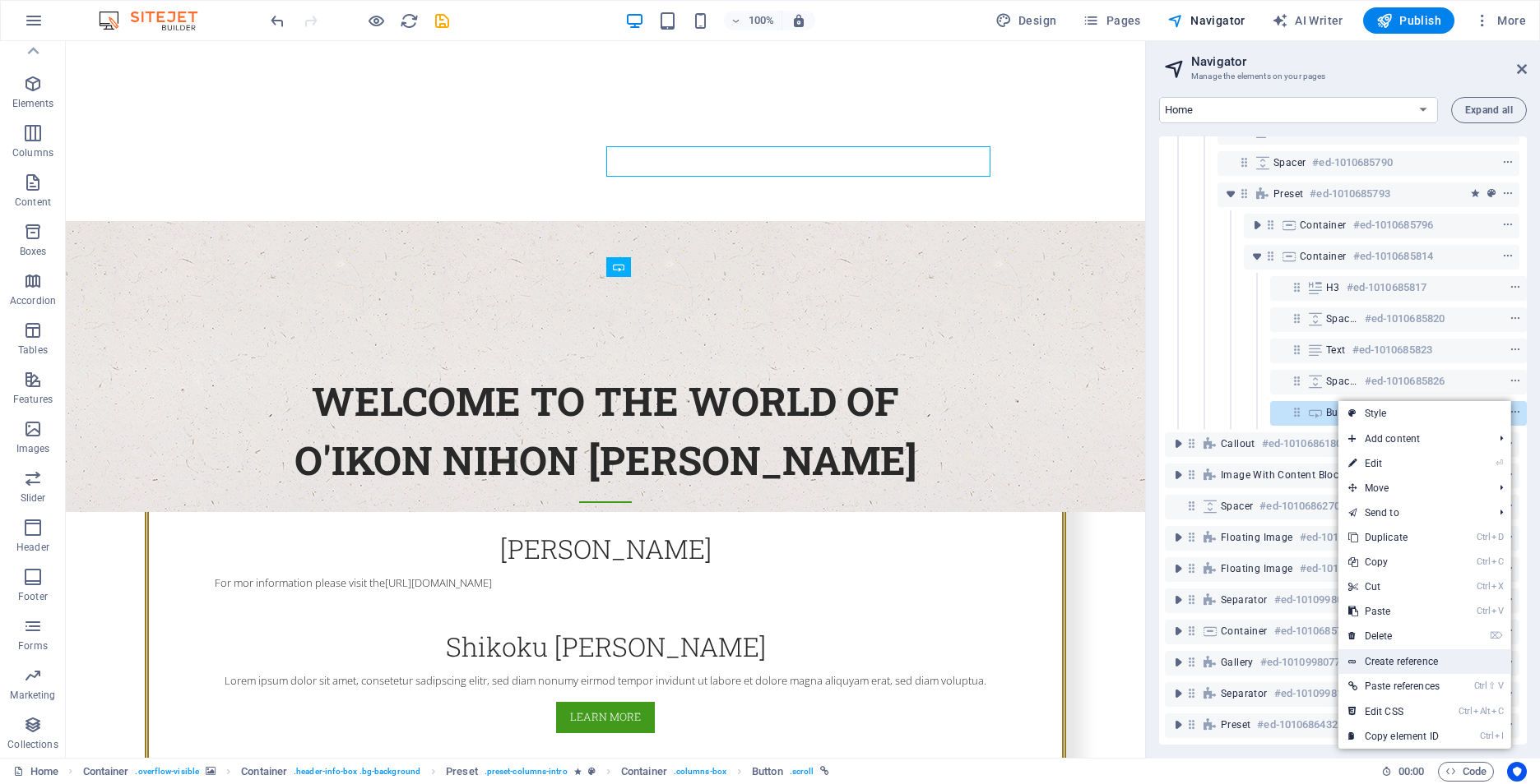
click at [1441, 662] on link "Create reference" at bounding box center [1424, 662] width 173 height 25
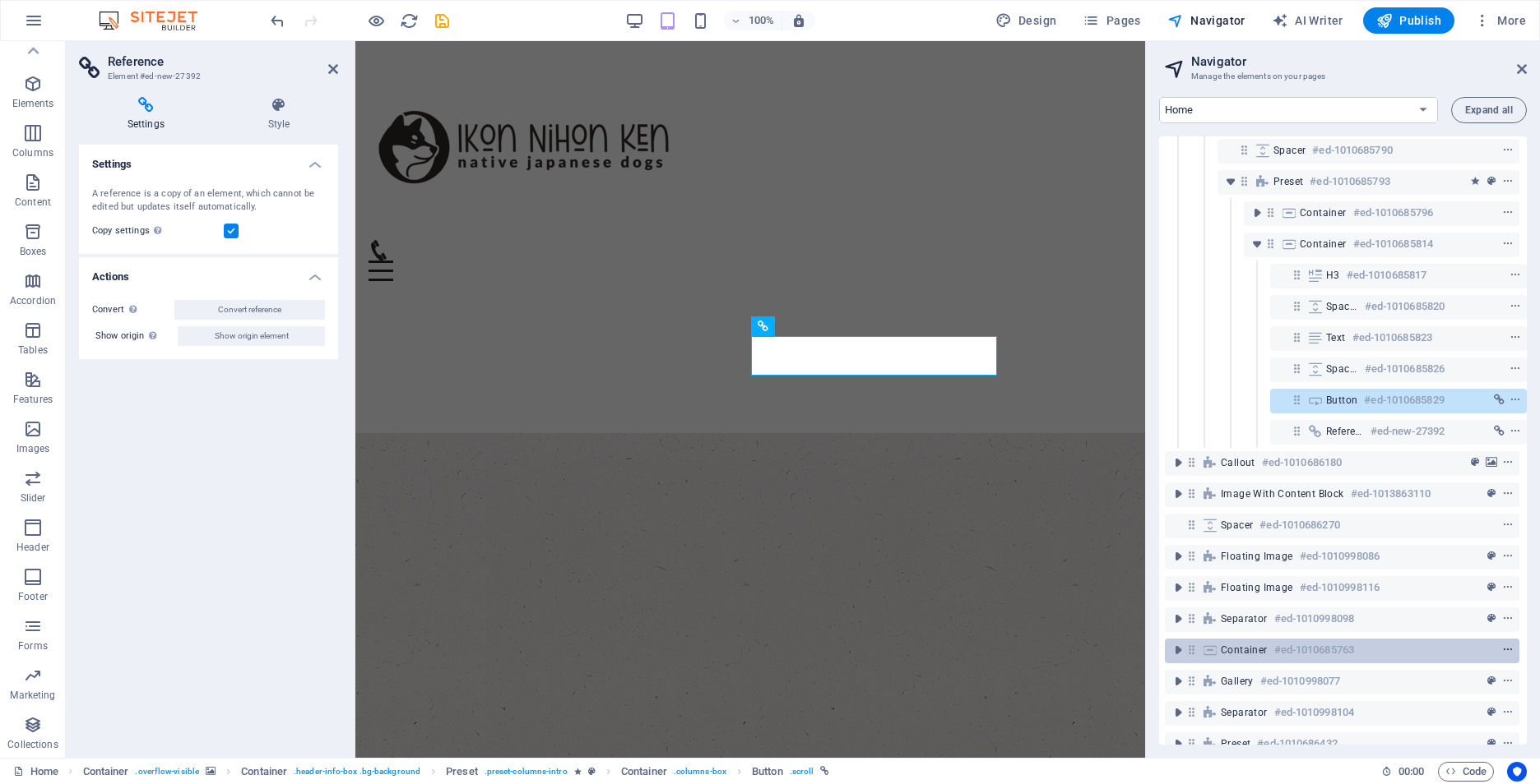
click at [1502, 653] on icon "context-menu" at bounding box center [1508, 651] width 12 height 12
click at [101, 451] on div "Settings A reference is a copy of an element, which cannot be edited but update…" at bounding box center [208, 445] width 259 height 600
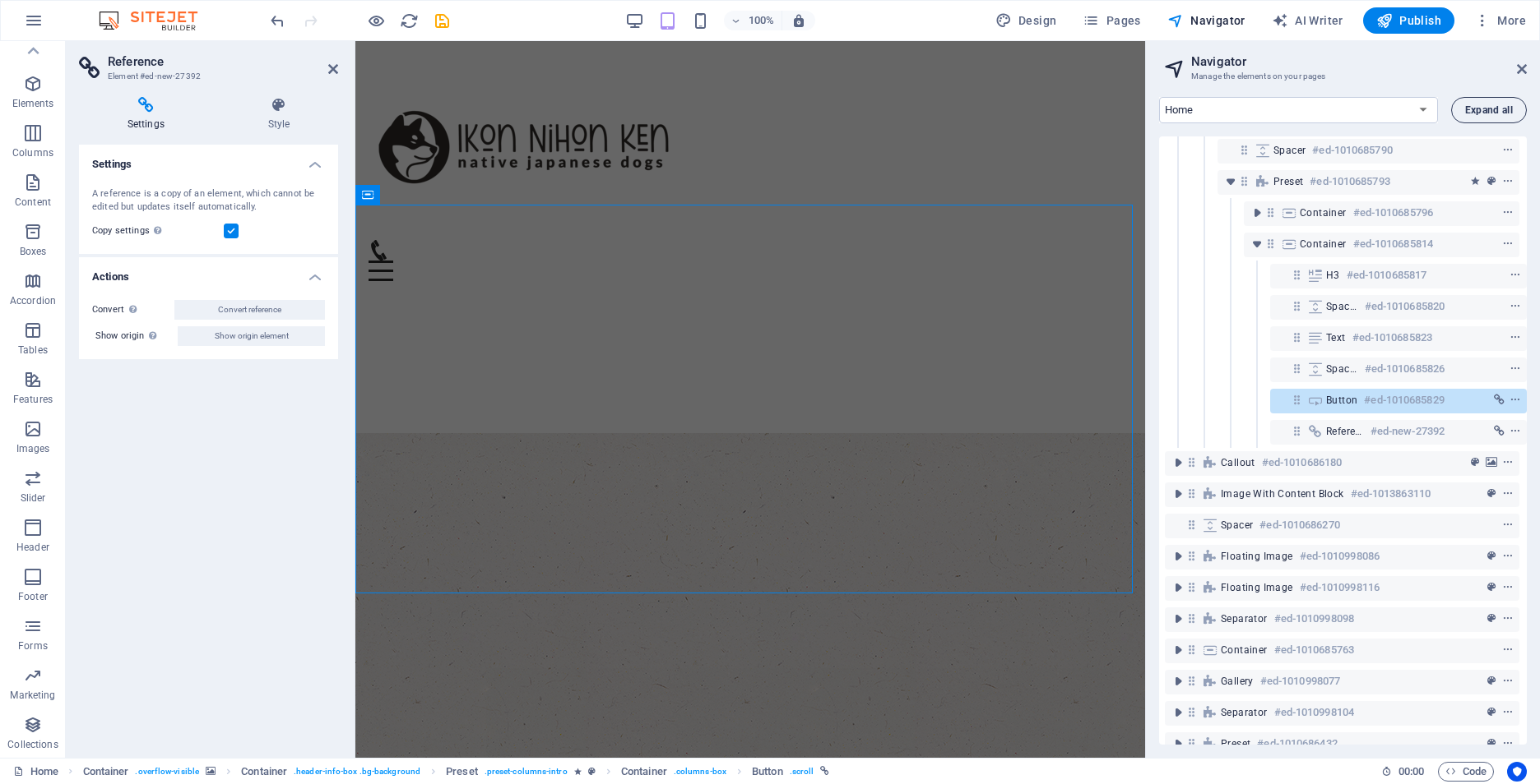
scroll to position [4098, 0]
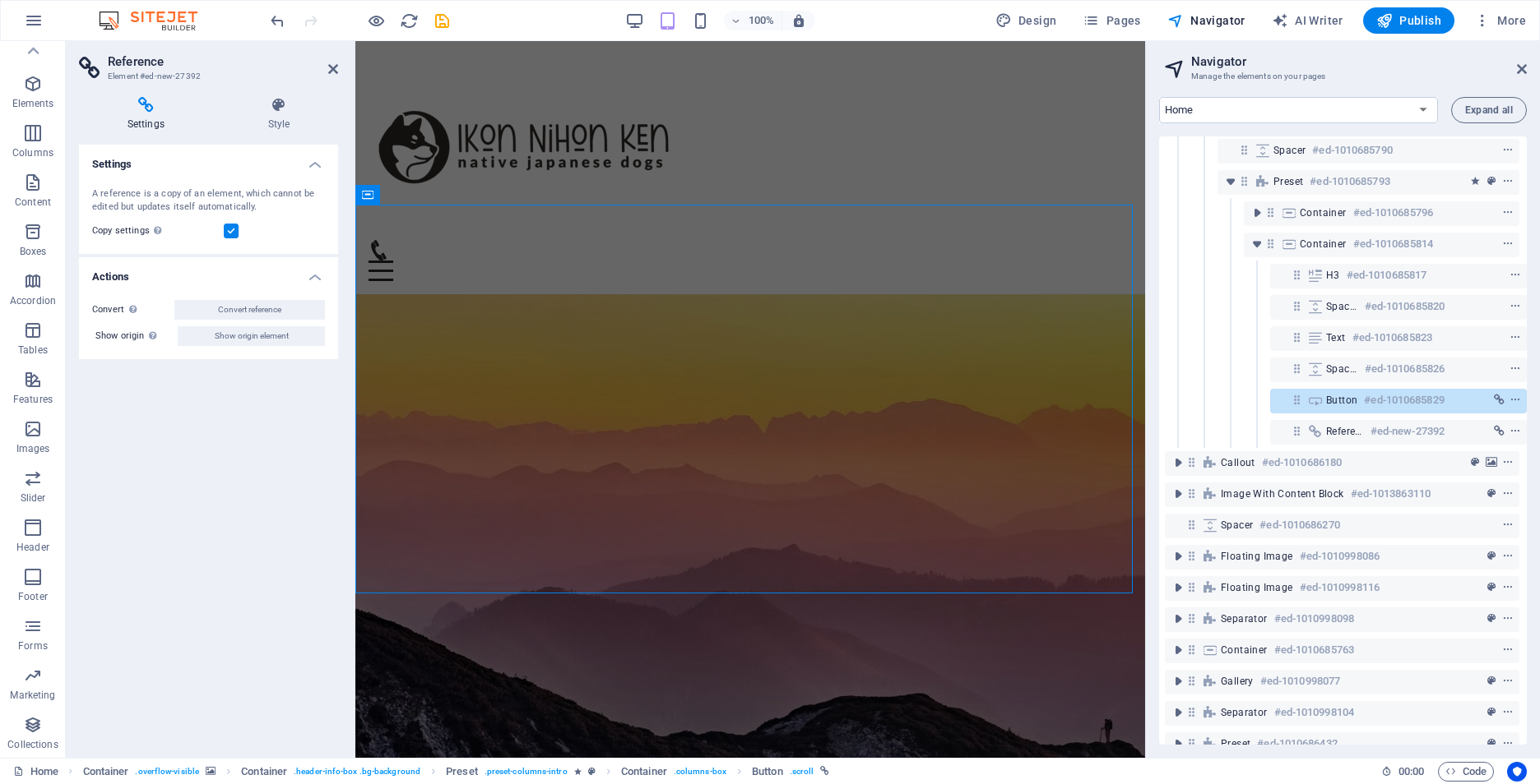
drag, startPoint x: 1521, startPoint y: 68, endPoint x: 1032, endPoint y: 3, distance: 493.3
click at [1521, 68] on icon at bounding box center [1522, 68] width 10 height 13
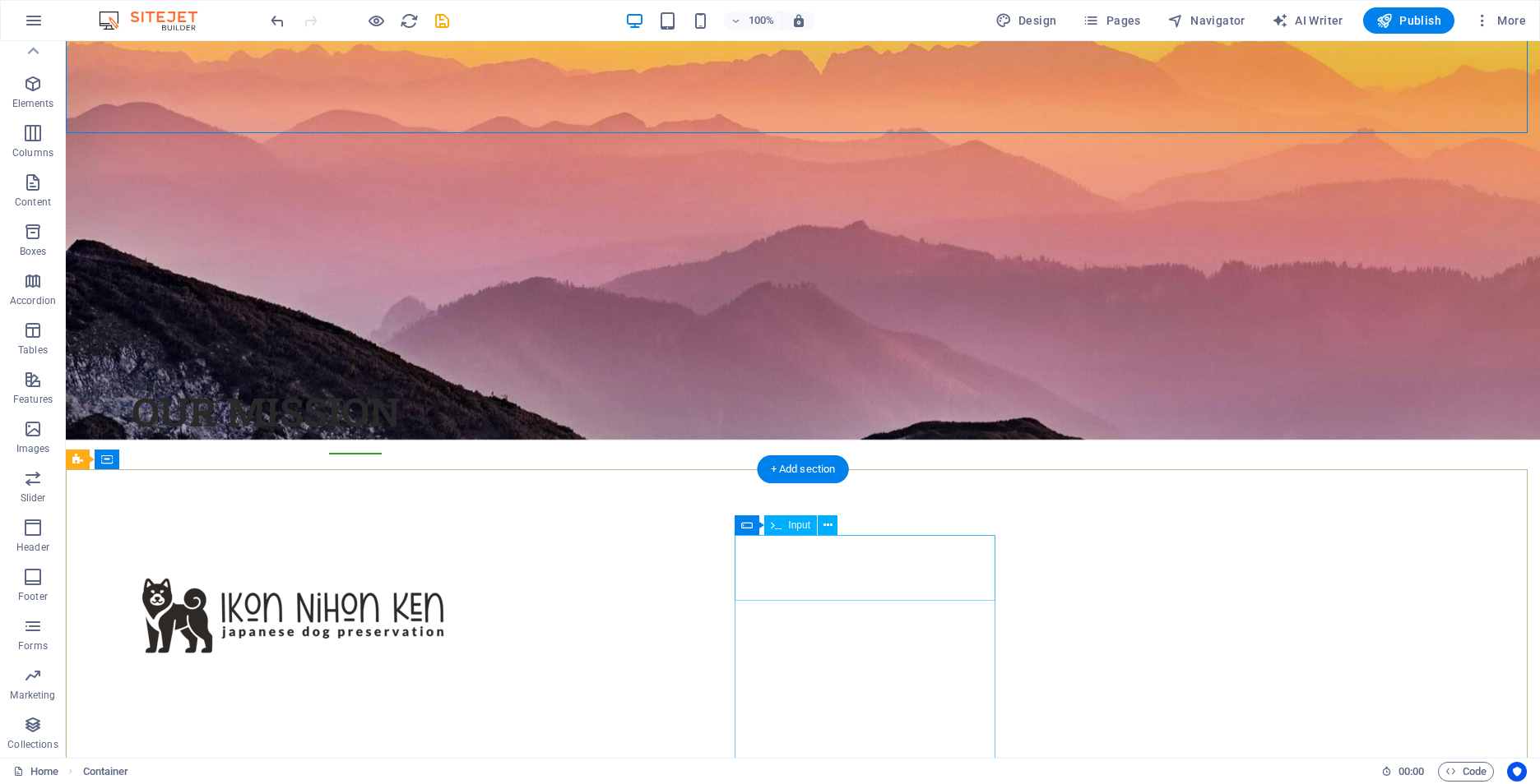
scroll to position [3567, 0]
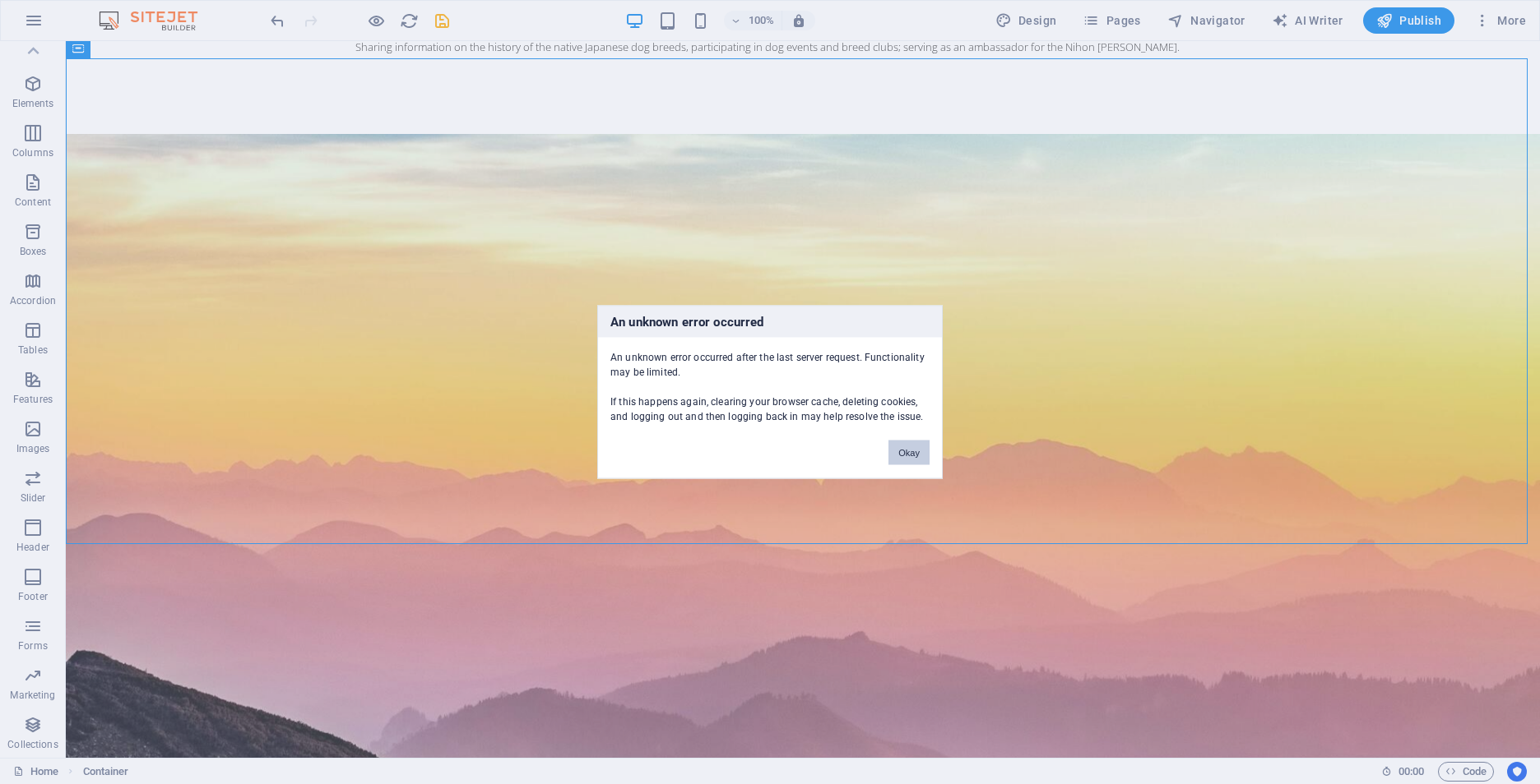
click at [908, 448] on button "Okay" at bounding box center [909, 452] width 41 height 25
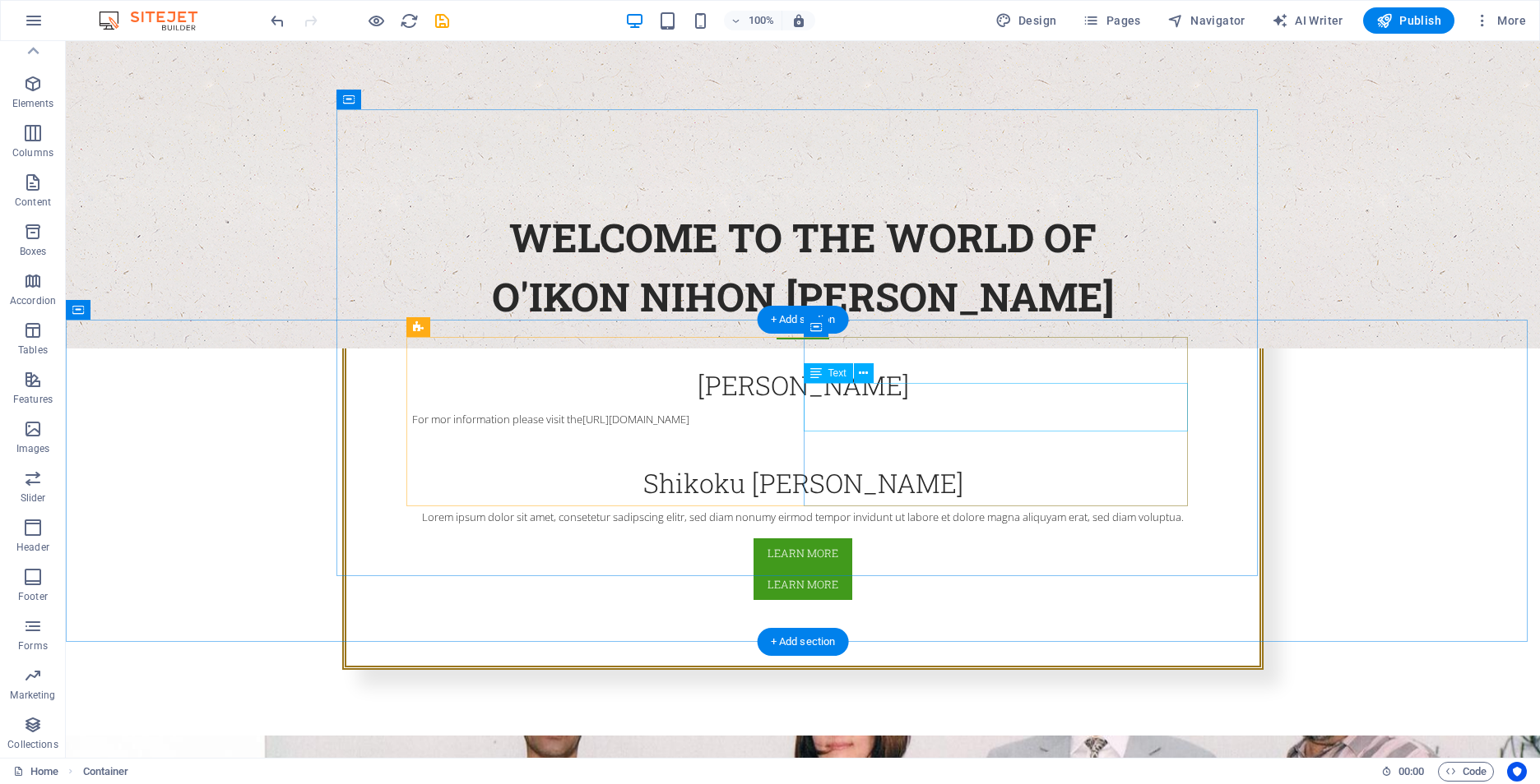
scroll to position [113, 0]
